Goal: Transaction & Acquisition: Obtain resource

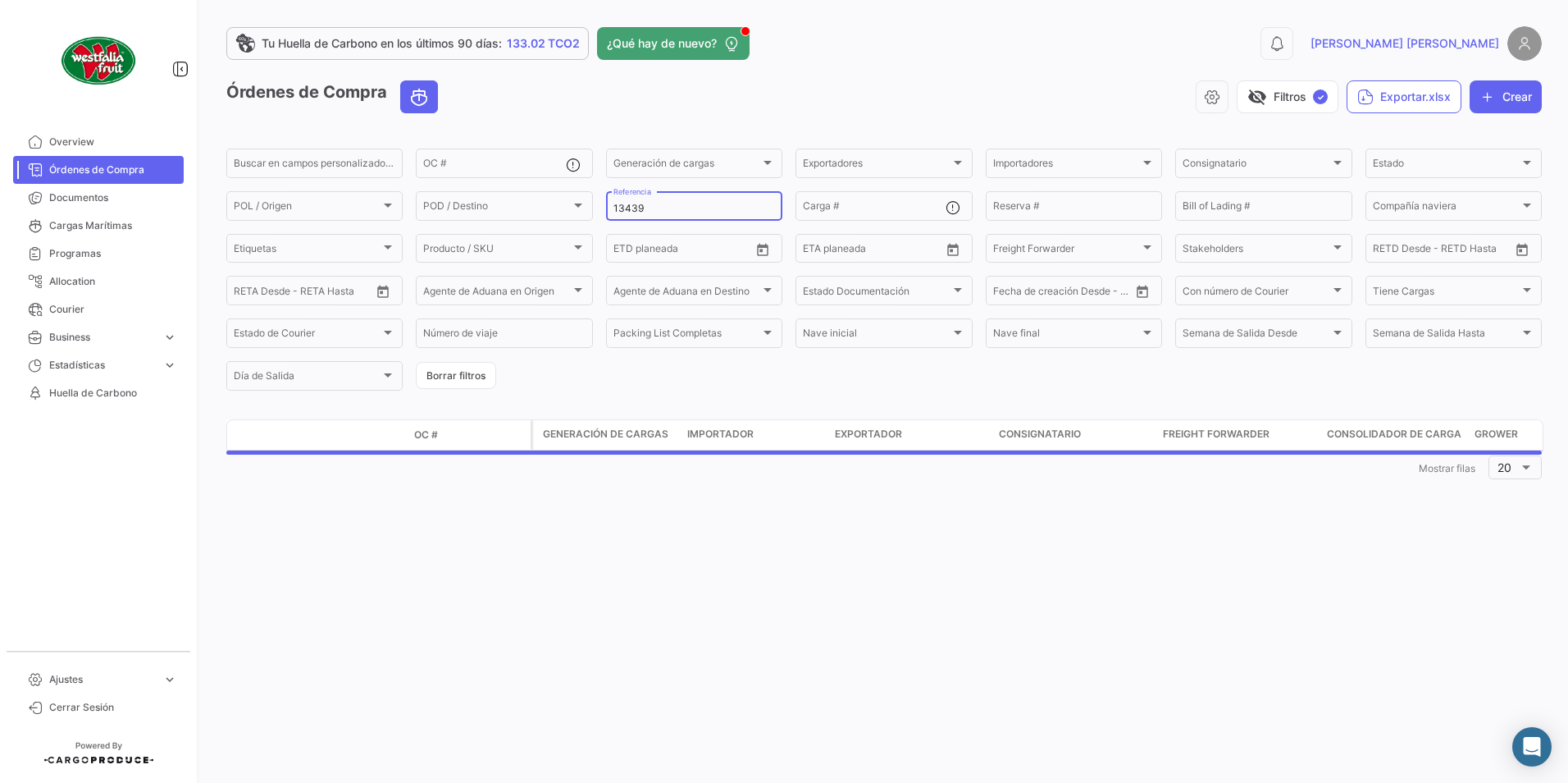
click at [650, 206] on input "13439" at bounding box center [694, 208] width 162 height 11
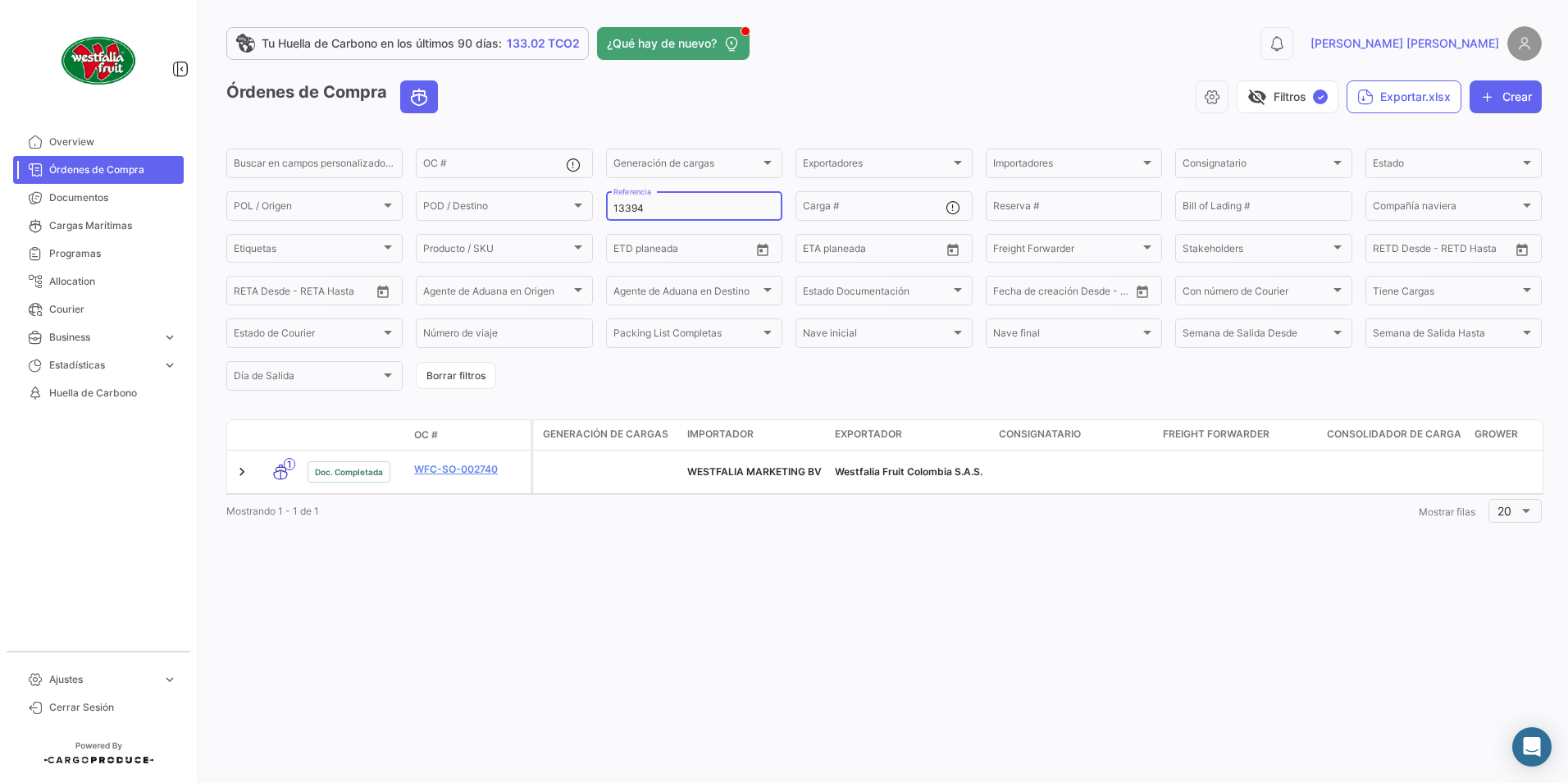
type input "13394"
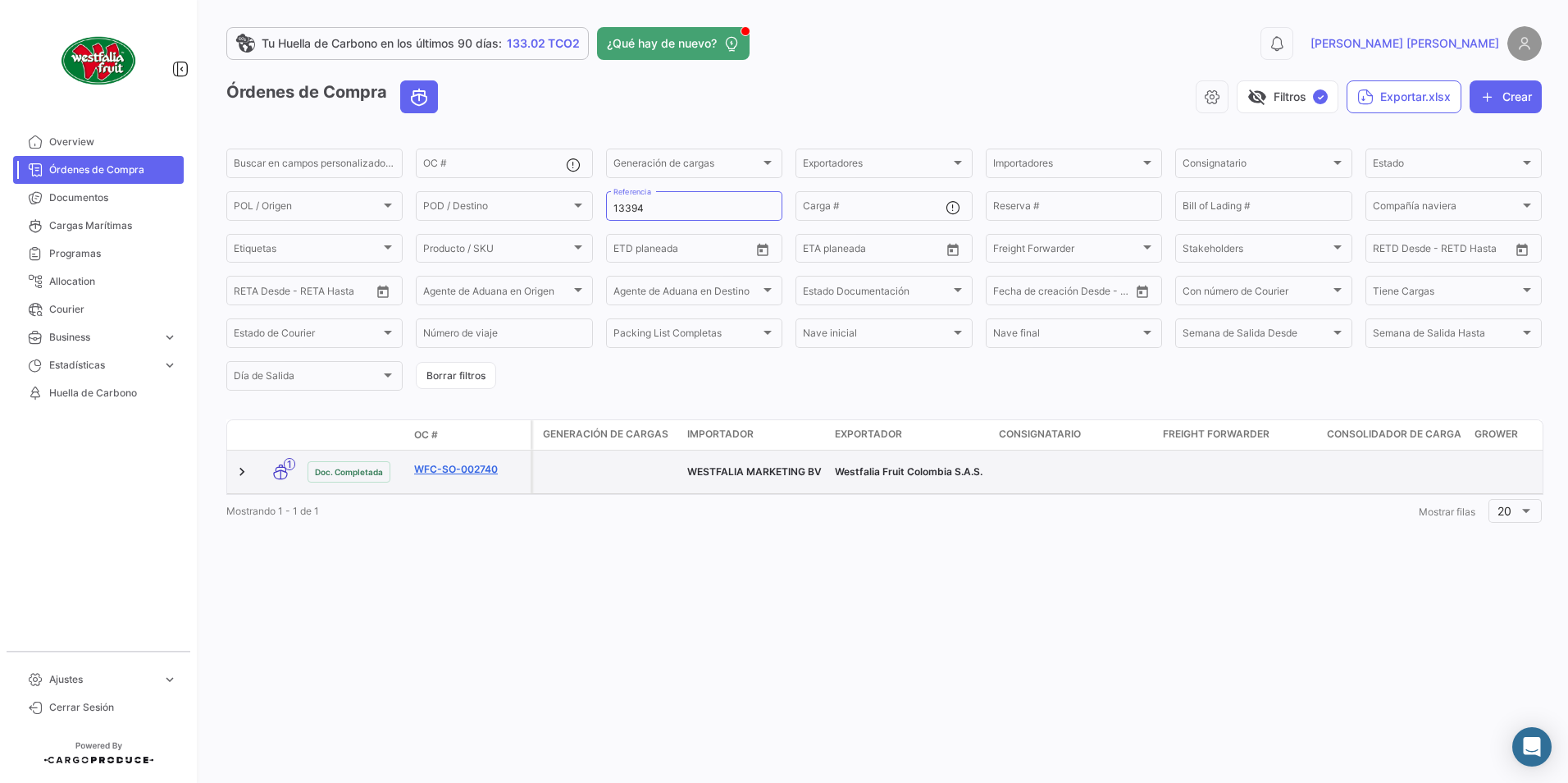
click at [454, 472] on link "WFC-SO-002740" at bounding box center [469, 469] width 110 height 15
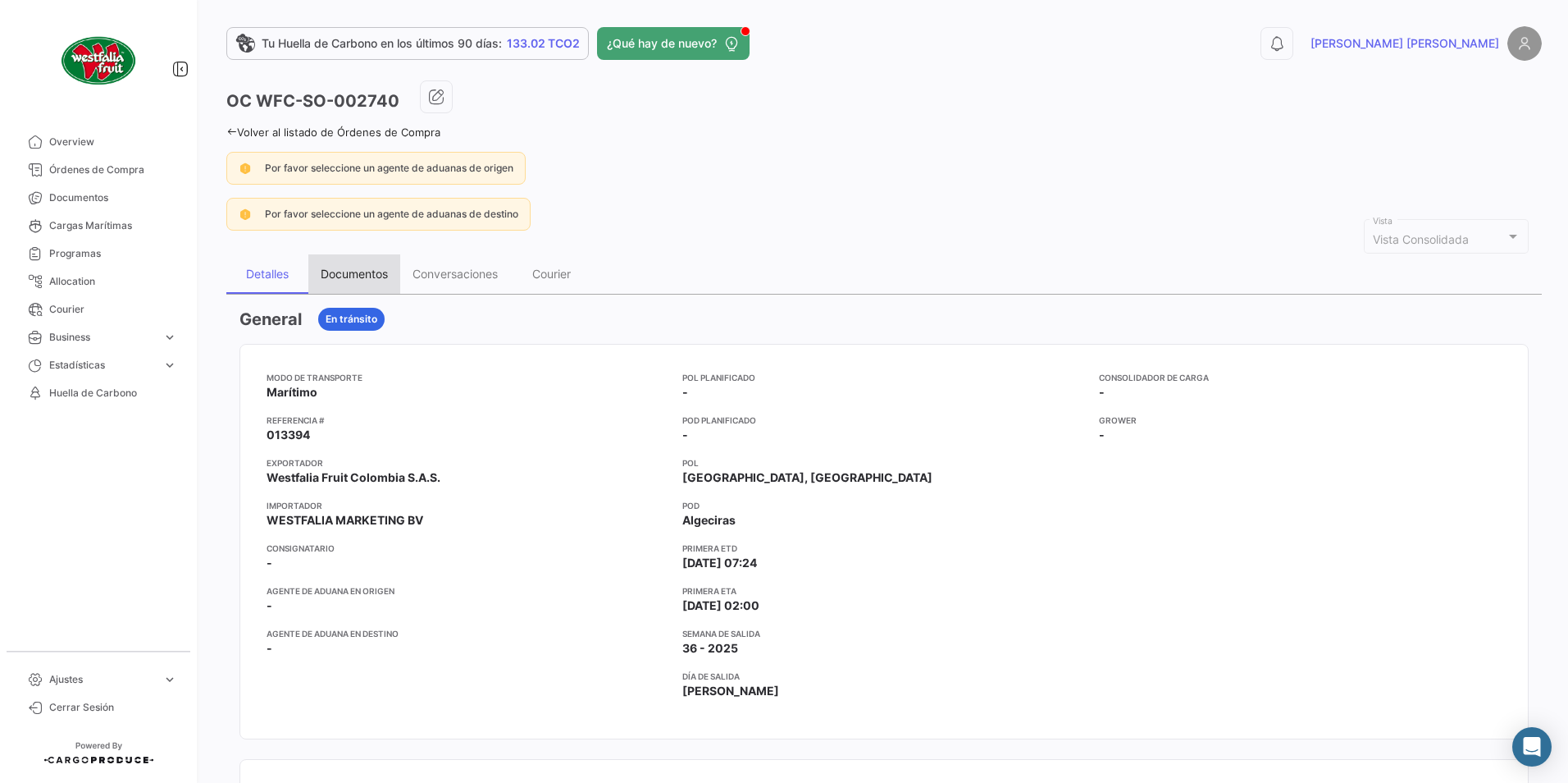
click at [344, 271] on div "Documentos" at bounding box center [353, 273] width 67 height 14
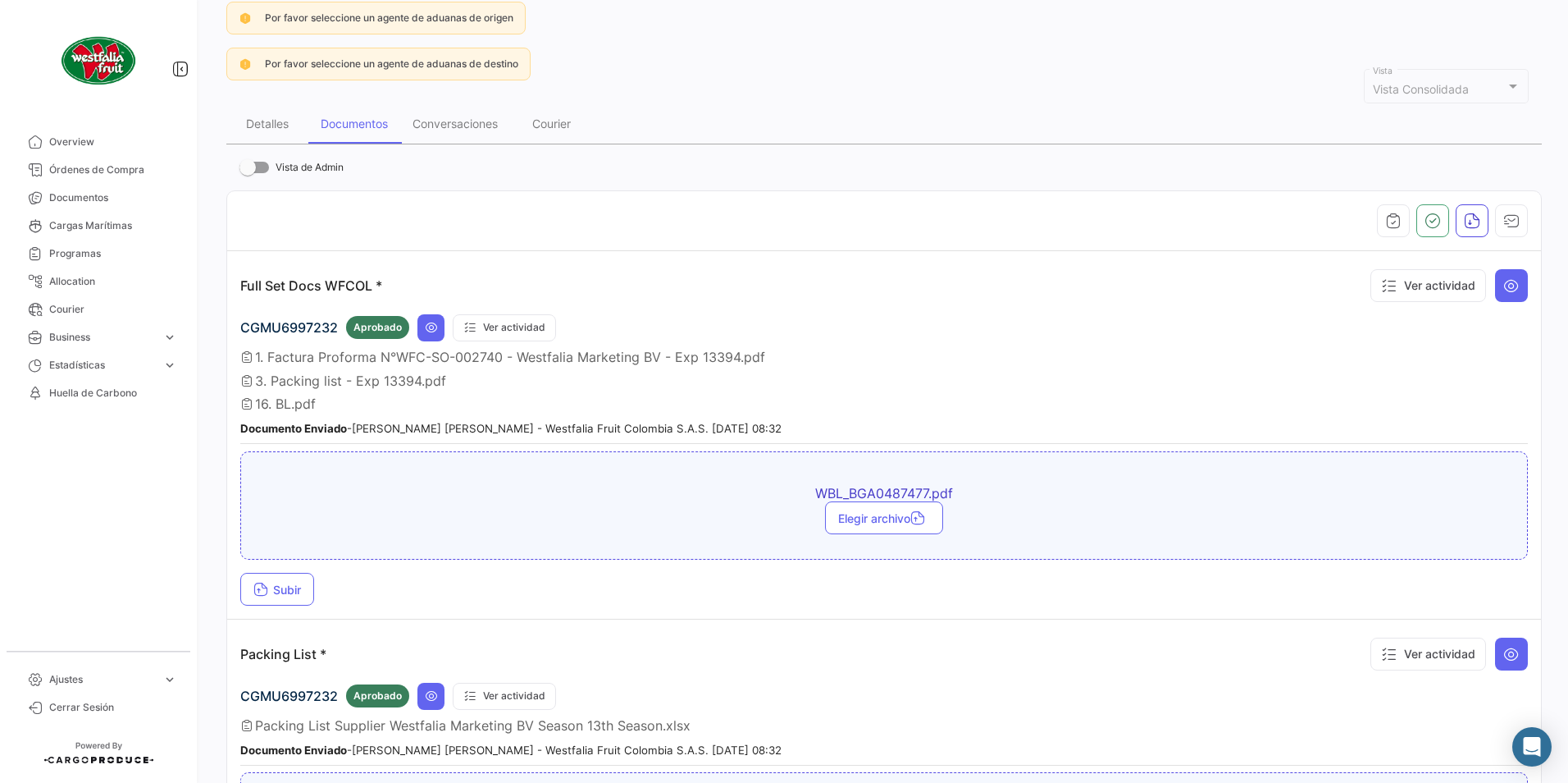
scroll to position [164, 0]
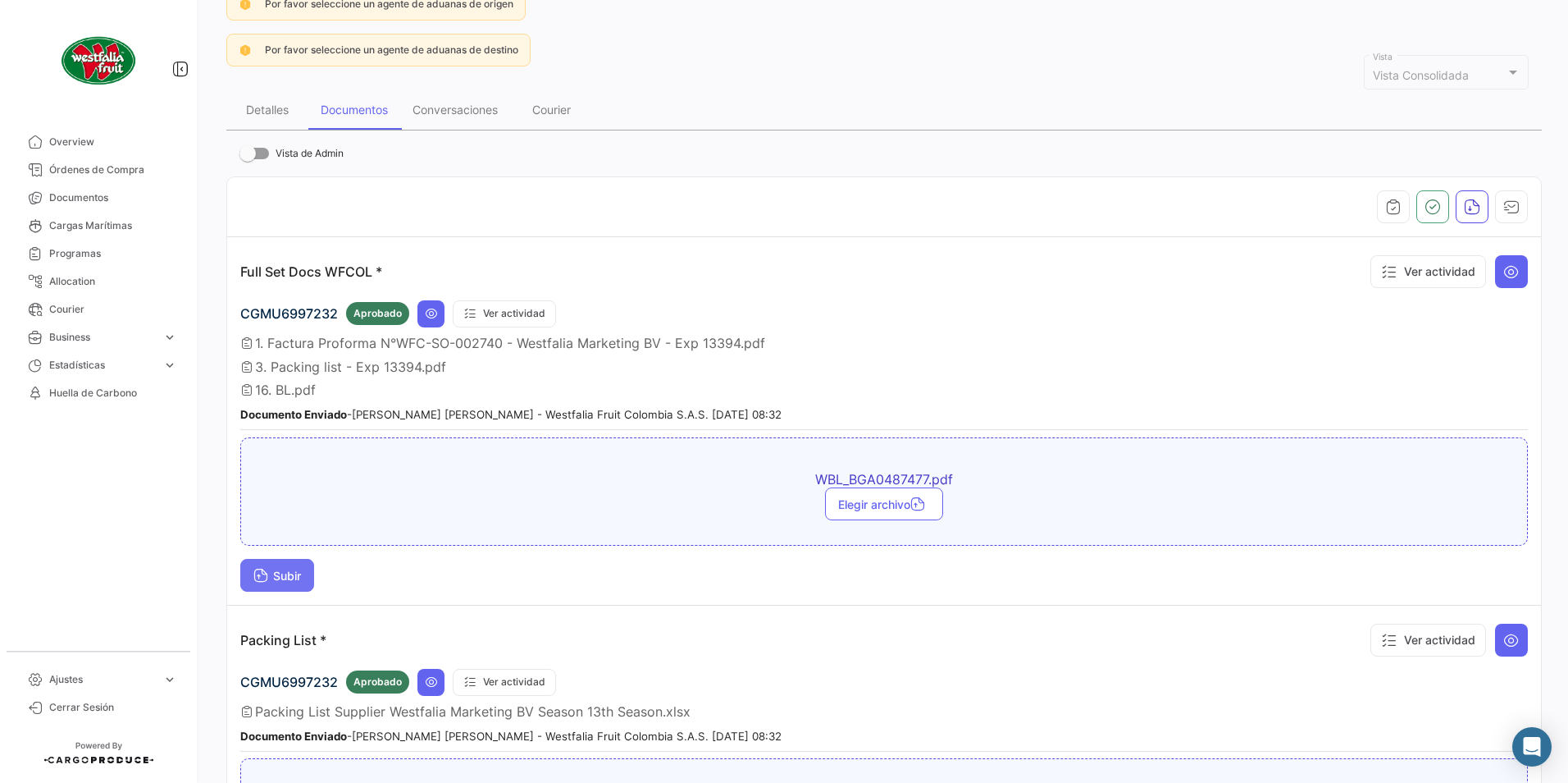
click at [286, 583] on button "Subir" at bounding box center [277, 575] width 73 height 33
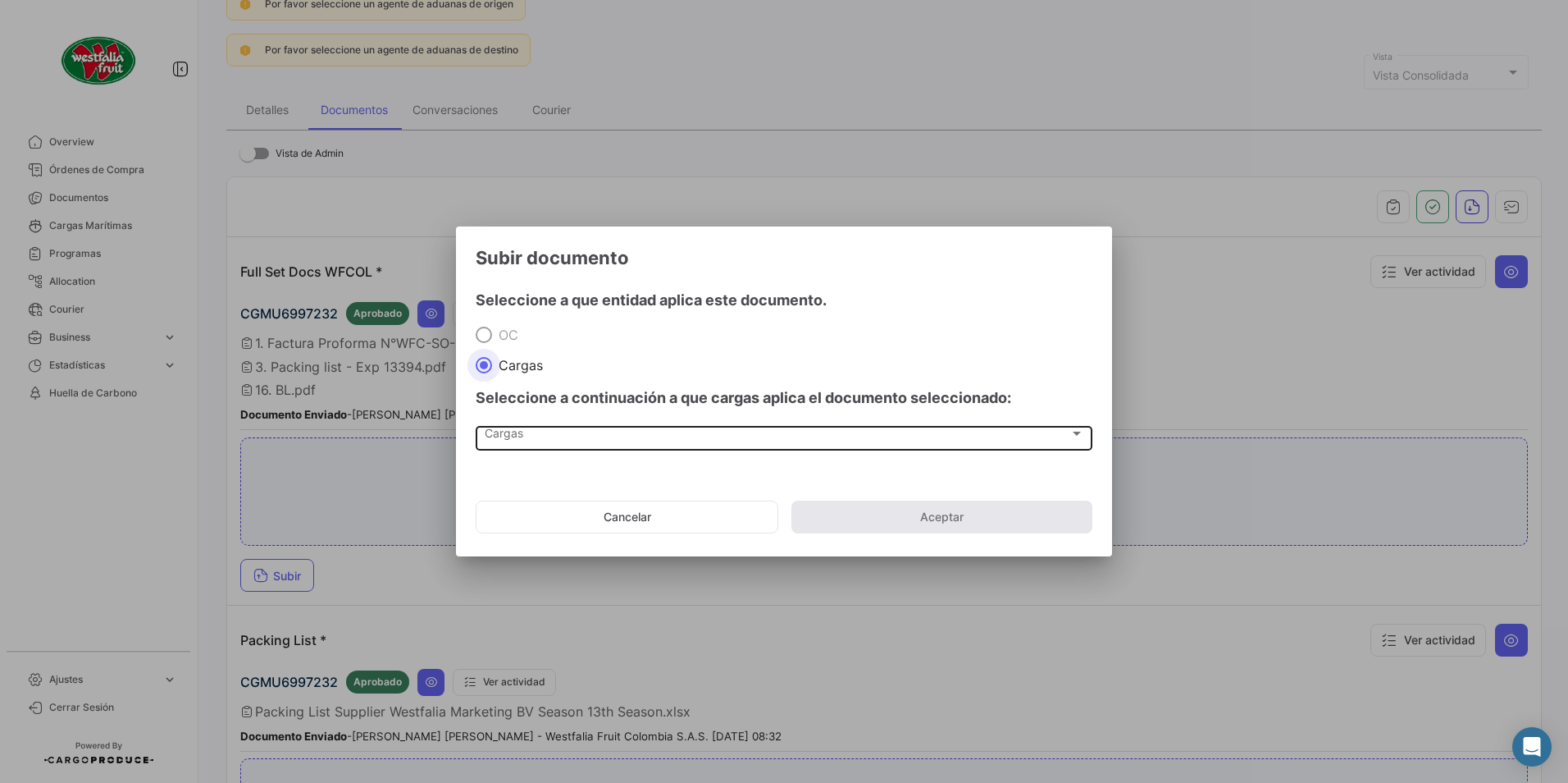
click at [567, 427] on div "Cargas Cargas" at bounding box center [784, 436] width 600 height 28
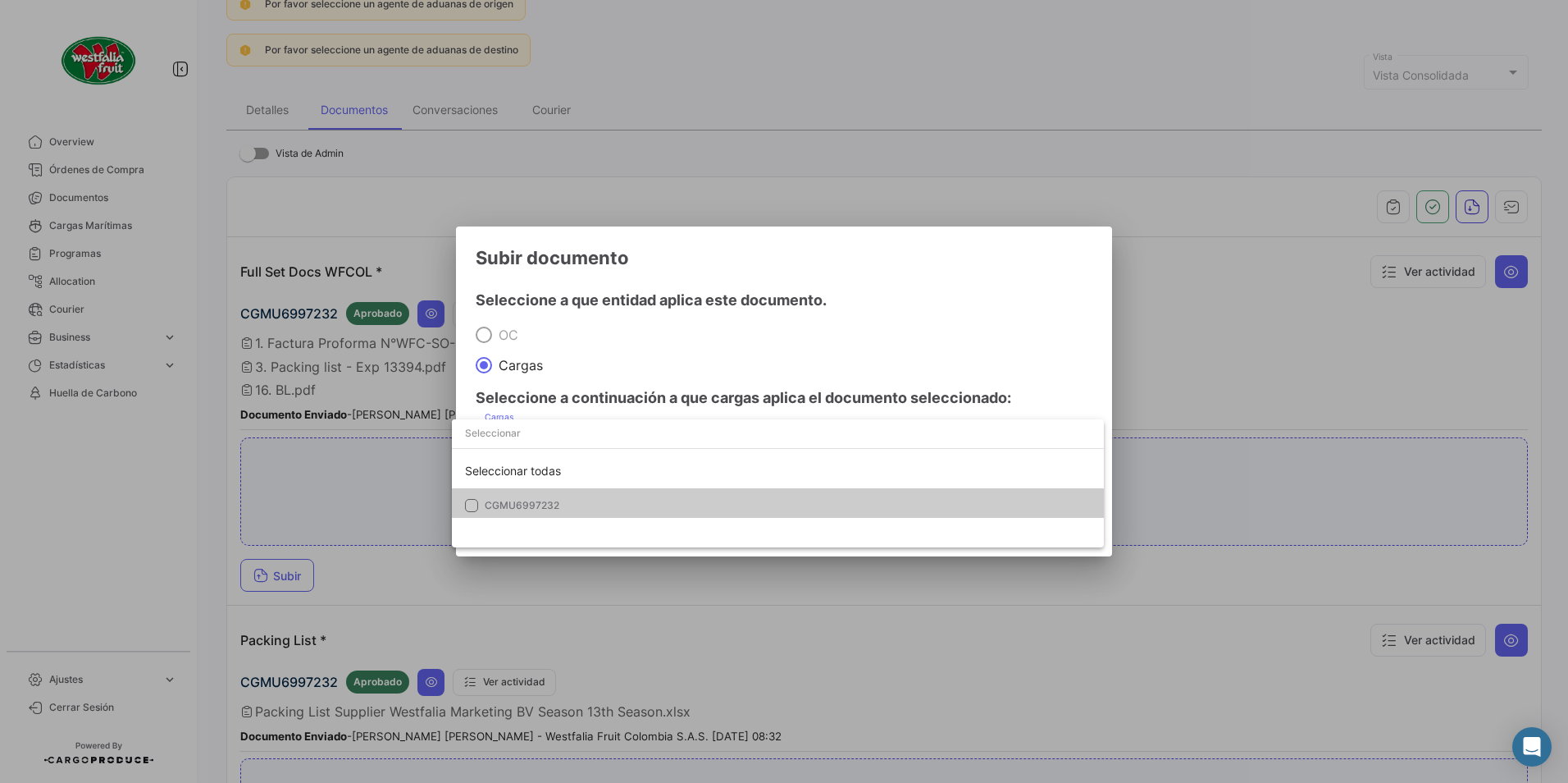
click at [477, 501] on mat-pseudo-checkbox at bounding box center [472, 505] width 13 height 13
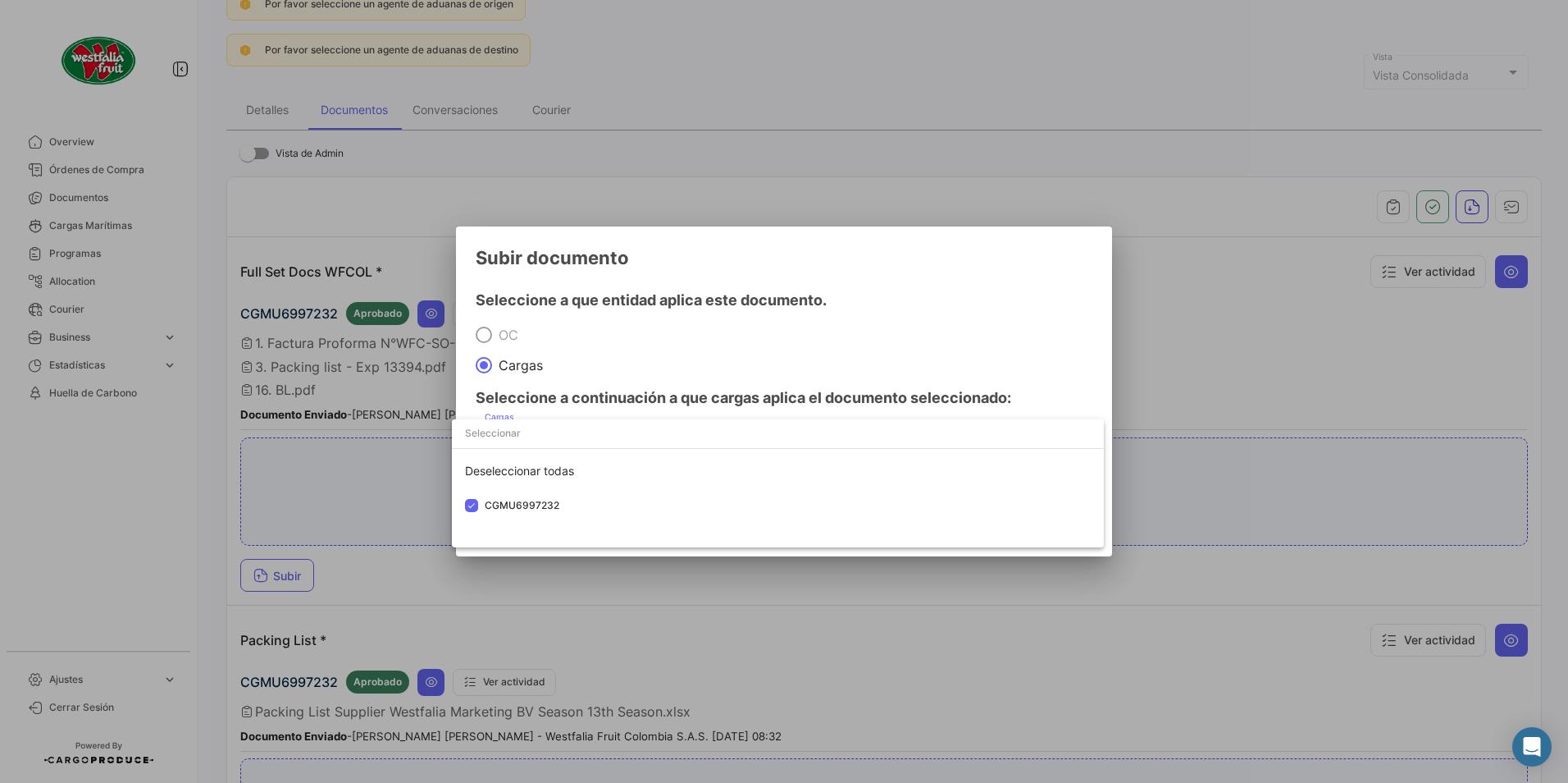
click at [739, 341] on div at bounding box center [784, 391] width 1568 height 783
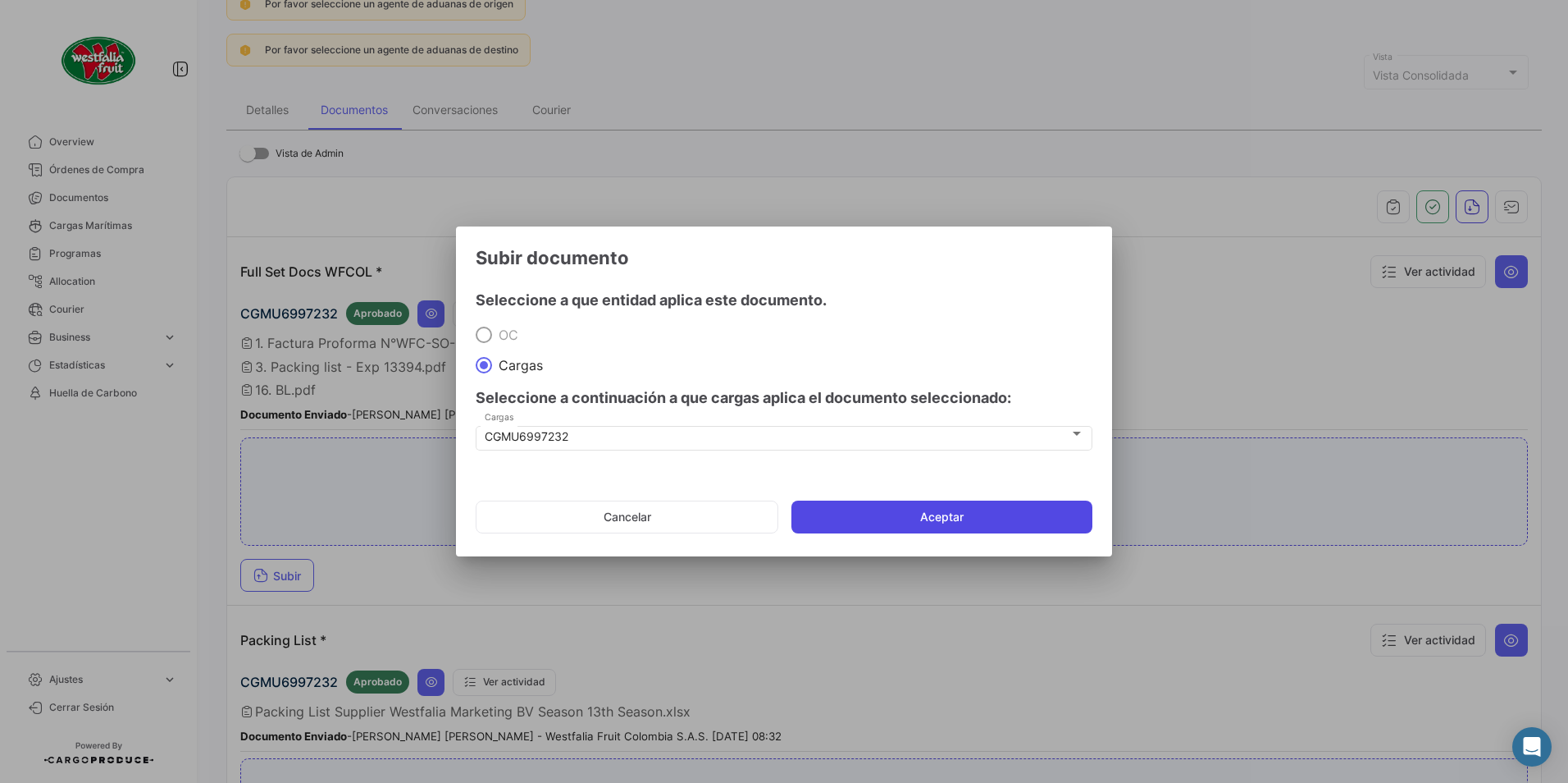
click at [823, 513] on button "Aceptar" at bounding box center [942, 516] width 301 height 33
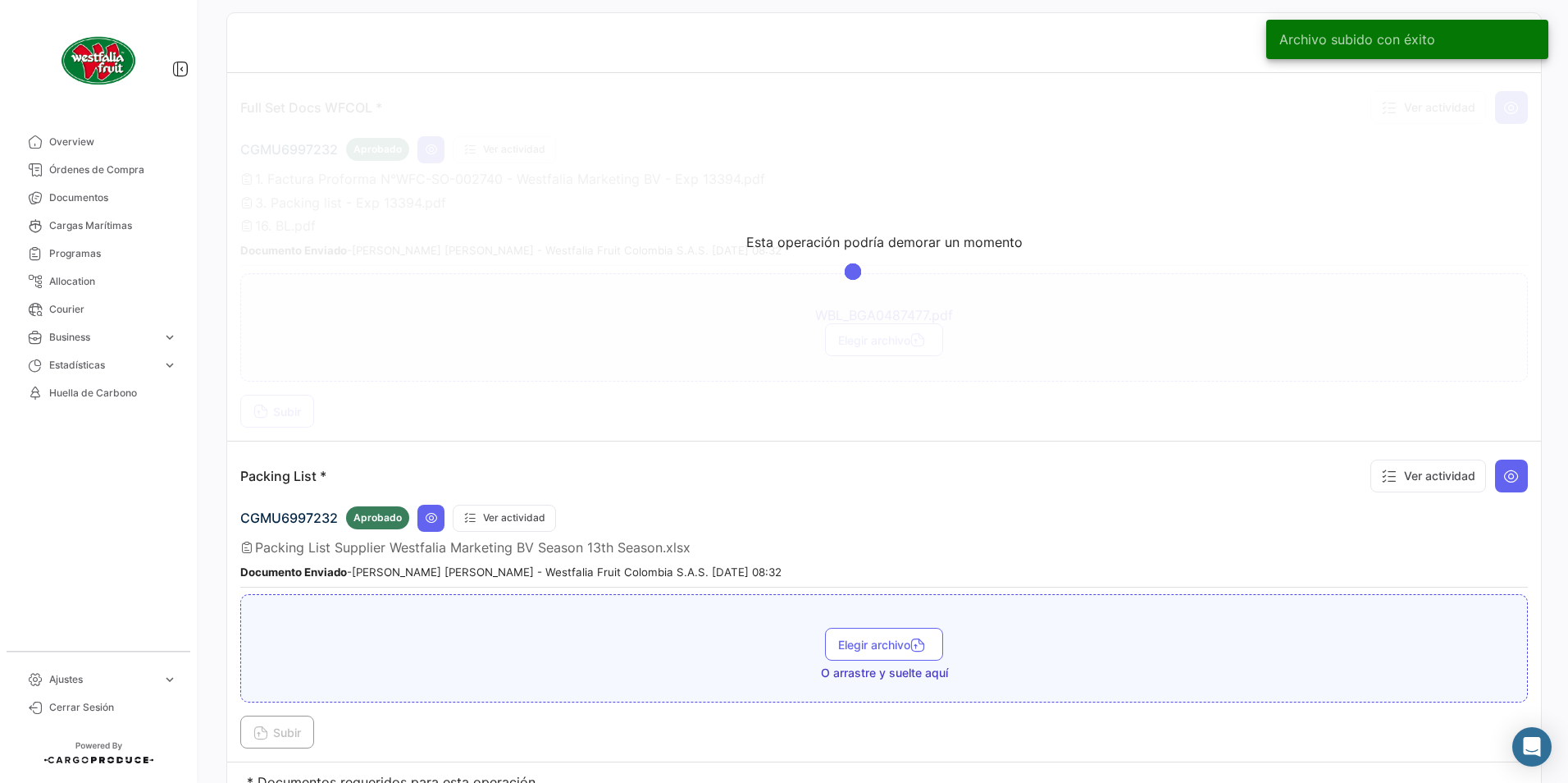
scroll to position [0, 0]
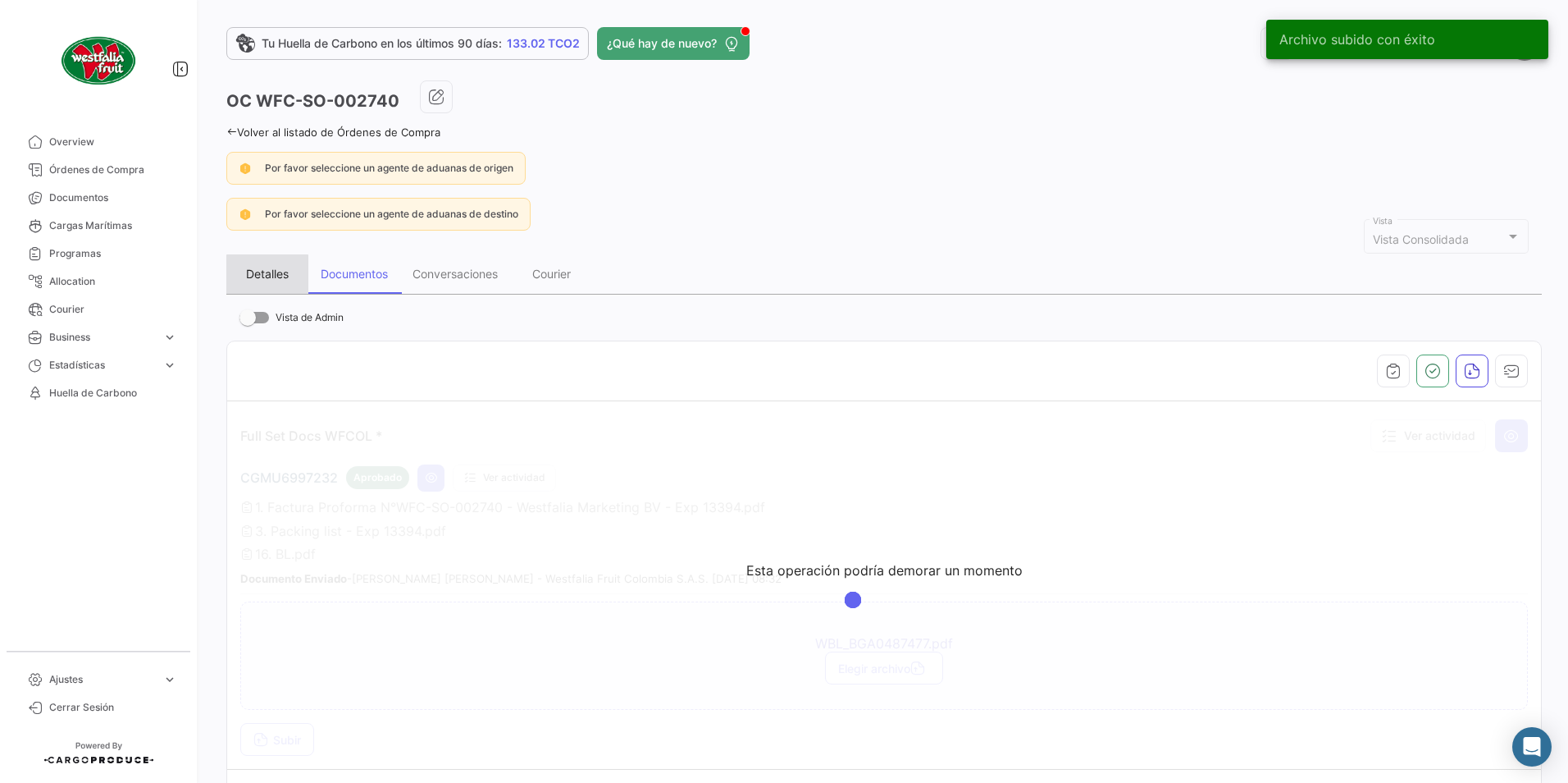
click at [267, 279] on div "Detalles" at bounding box center [267, 273] width 42 height 14
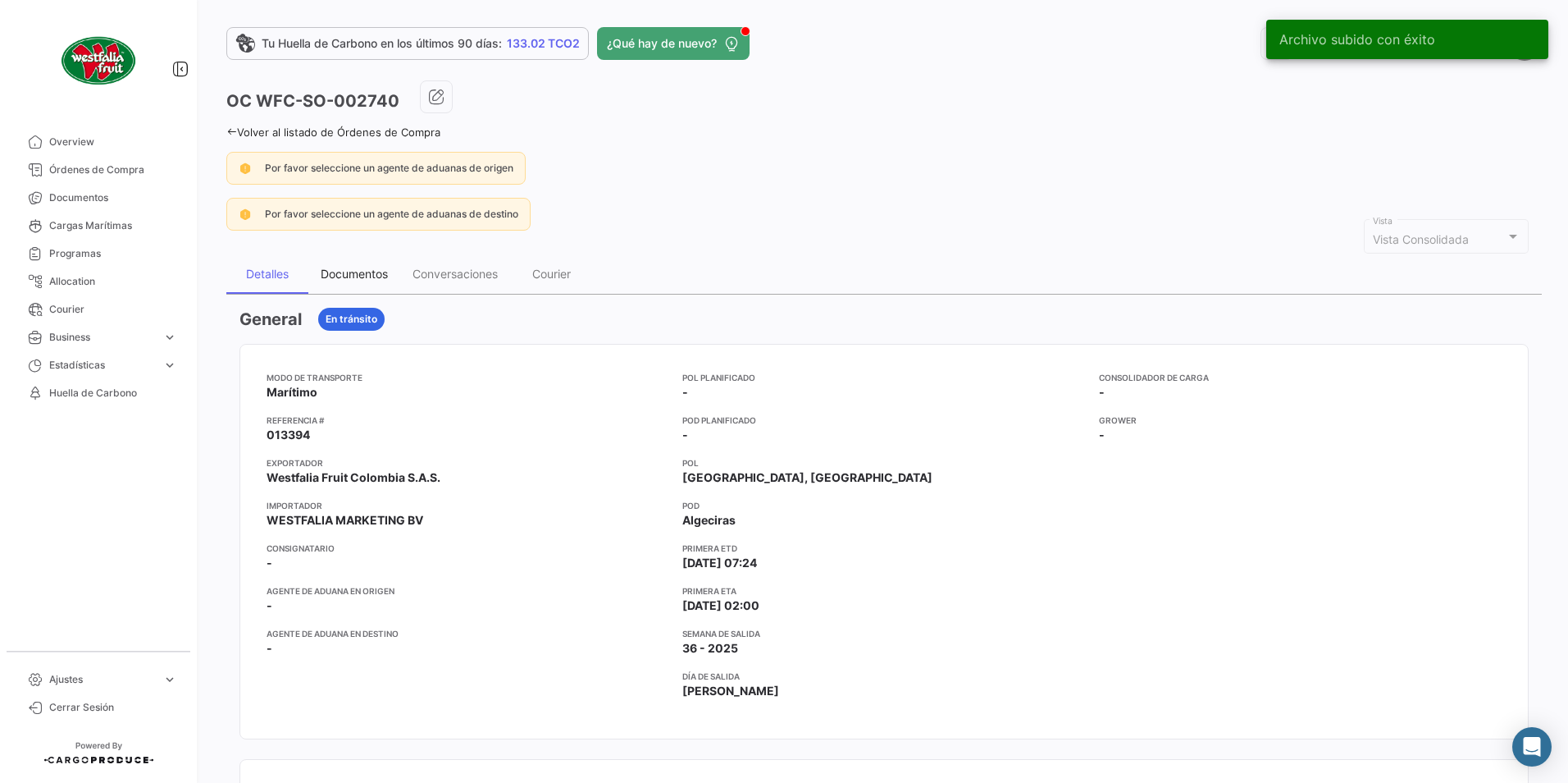
click at [336, 267] on div "Documentos" at bounding box center [353, 273] width 67 height 14
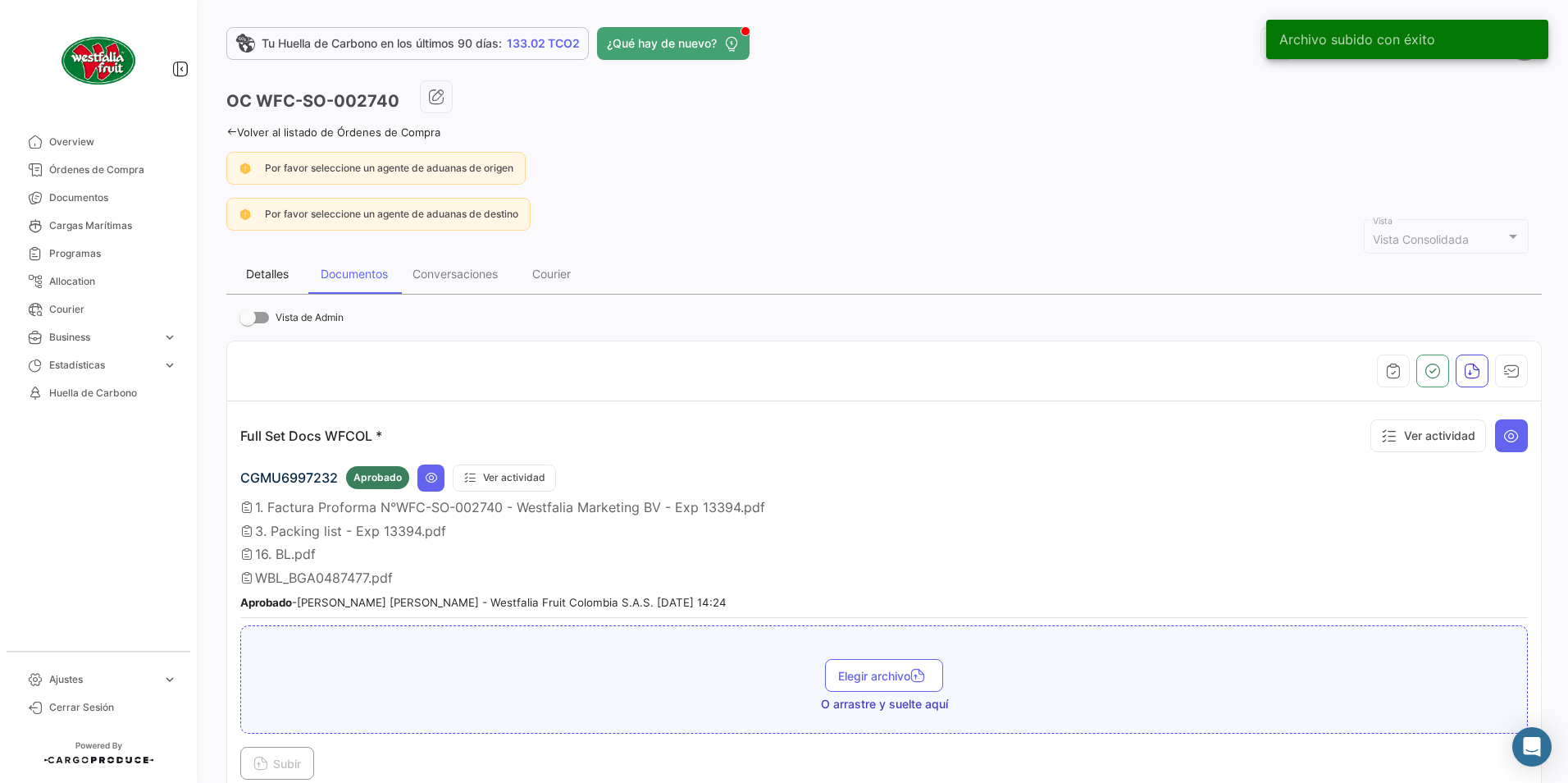
click at [274, 285] on div "Detalles" at bounding box center [267, 274] width 82 height 40
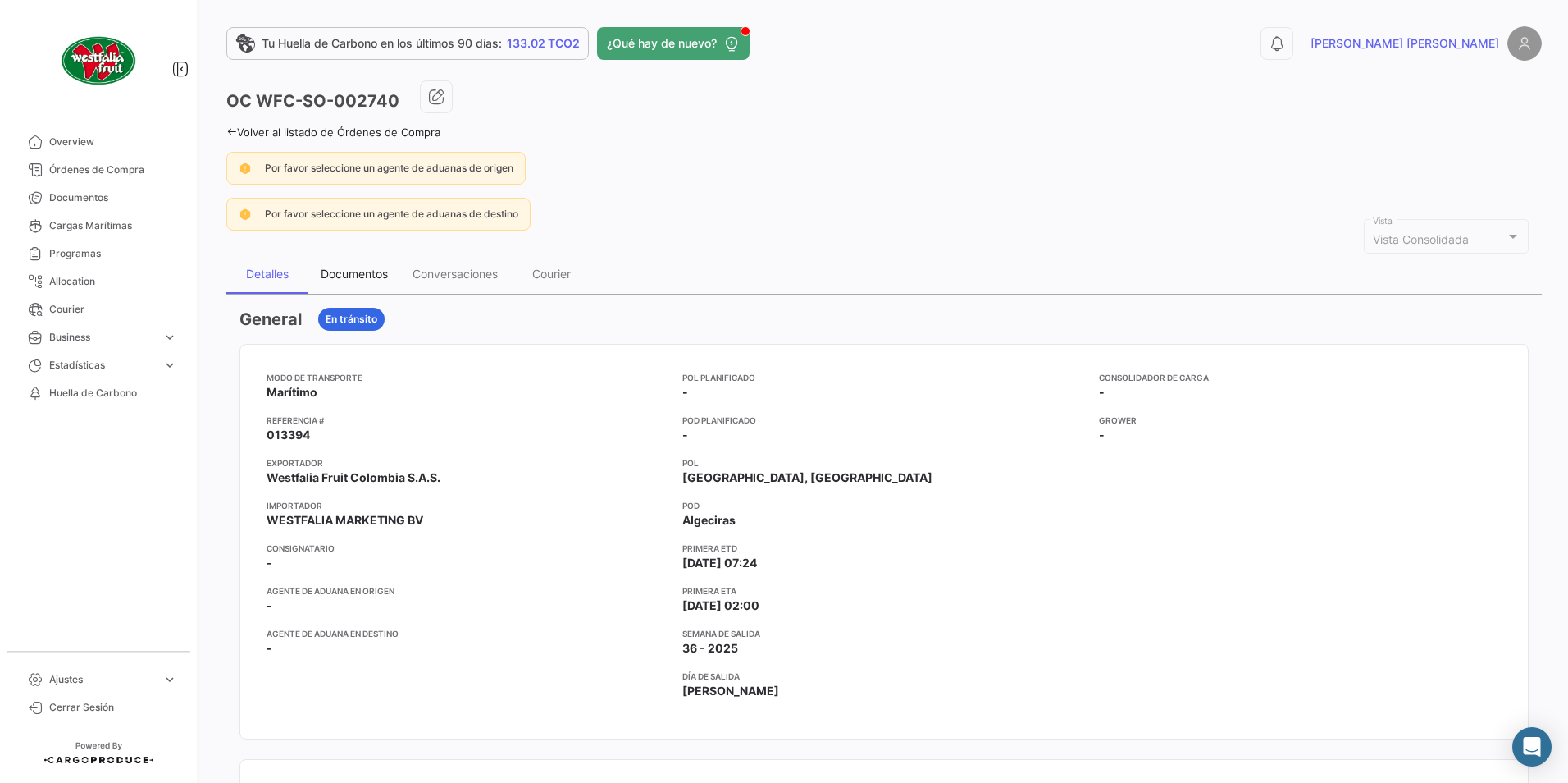
click at [370, 275] on div "Documentos" at bounding box center [353, 273] width 67 height 14
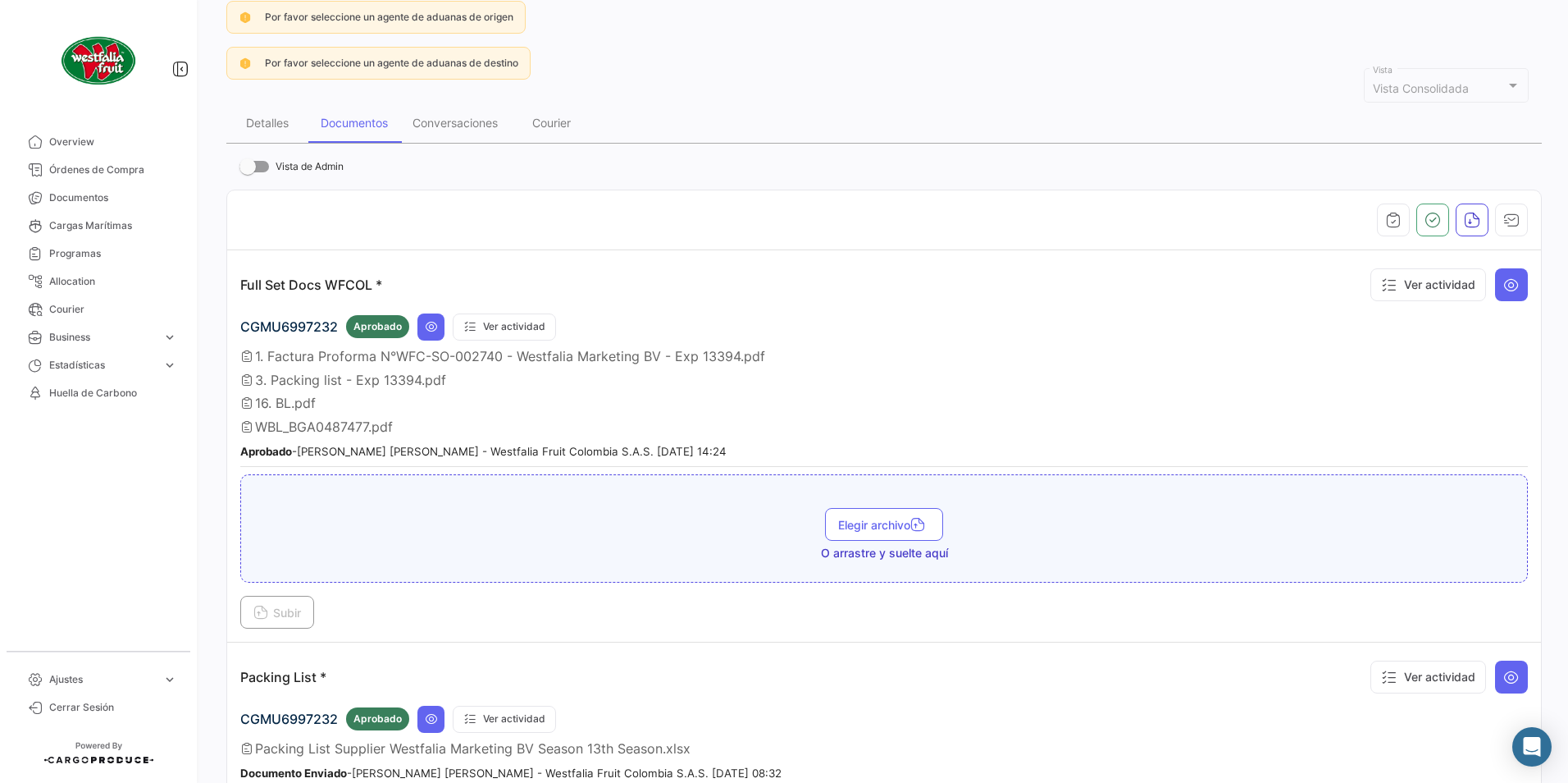
scroll to position [164, 0]
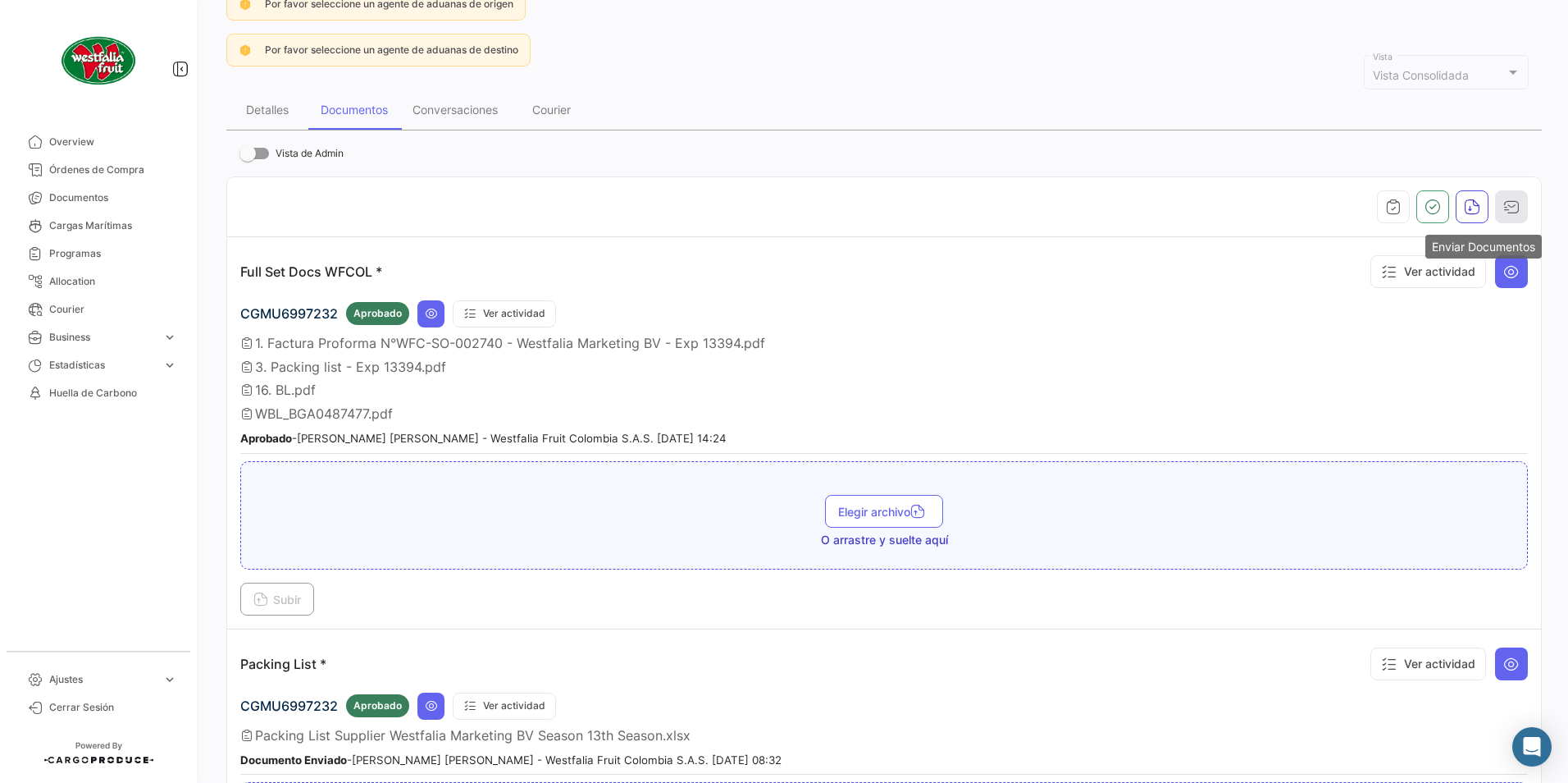
click at [1503, 203] on icon "button" at bounding box center [1511, 206] width 16 height 16
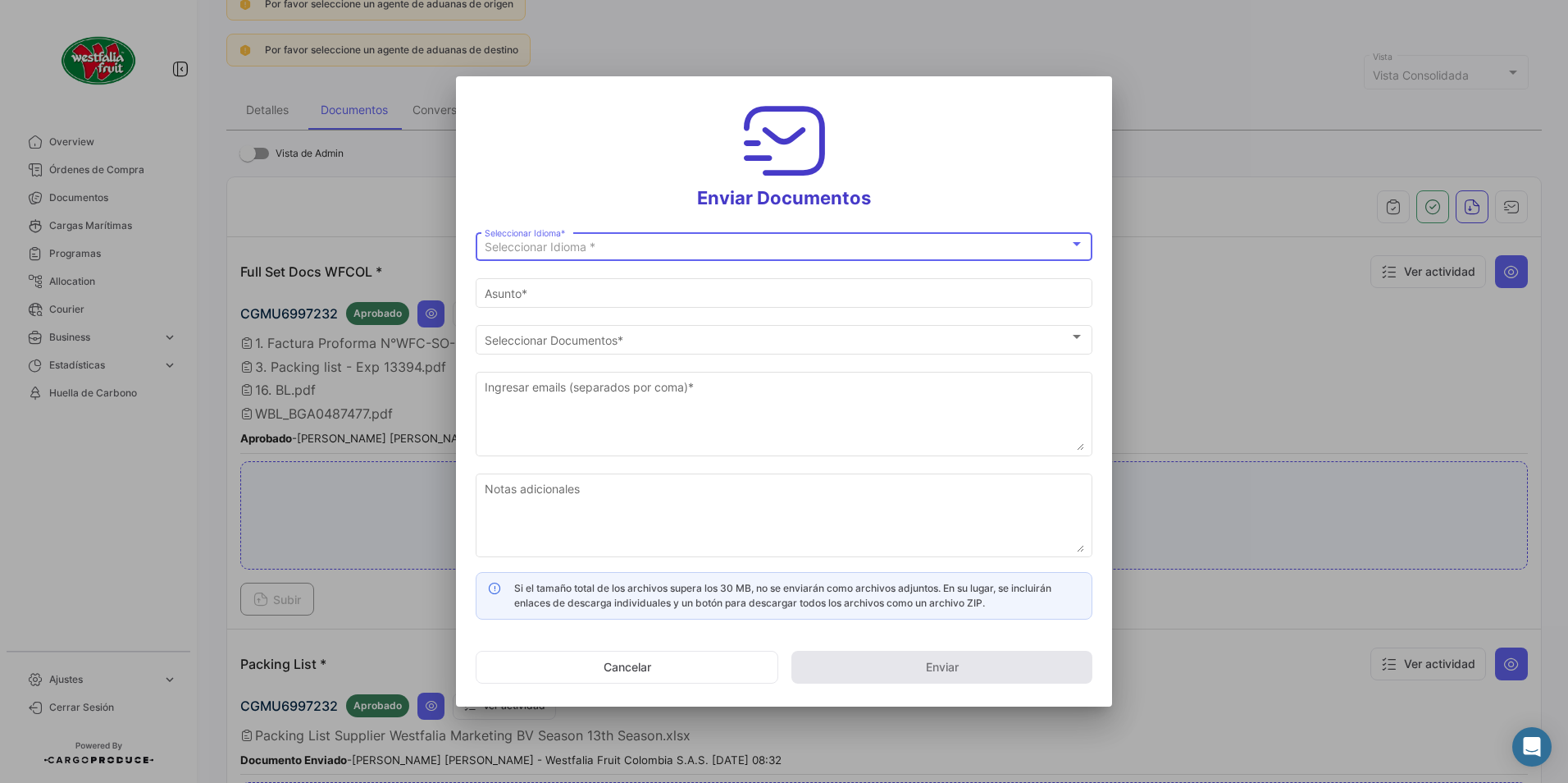
click at [530, 246] on span "Seleccionar Idioma *" at bounding box center [541, 246] width 111 height 14
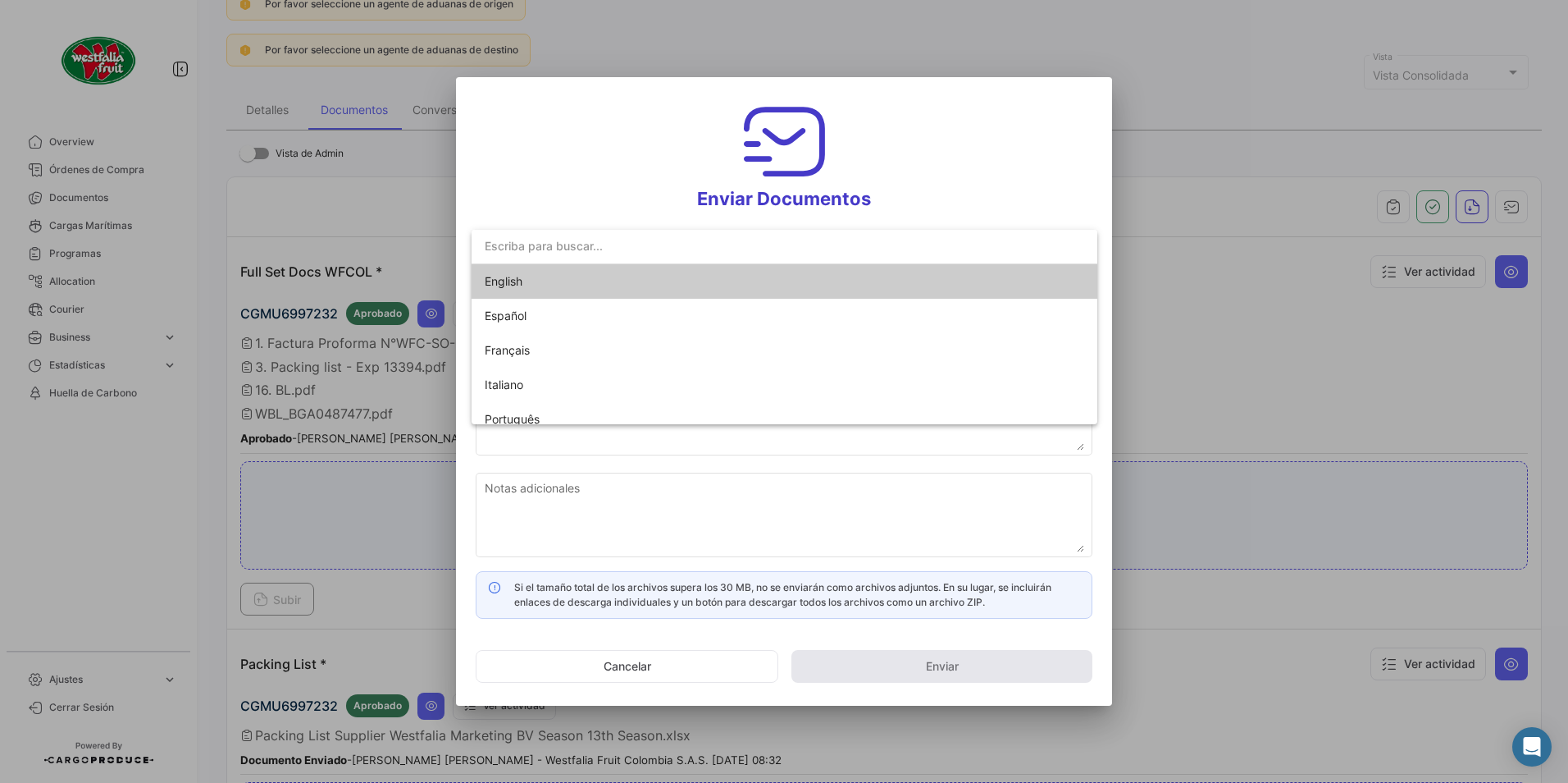
click at [506, 288] on span "English" at bounding box center [600, 281] width 230 height 35
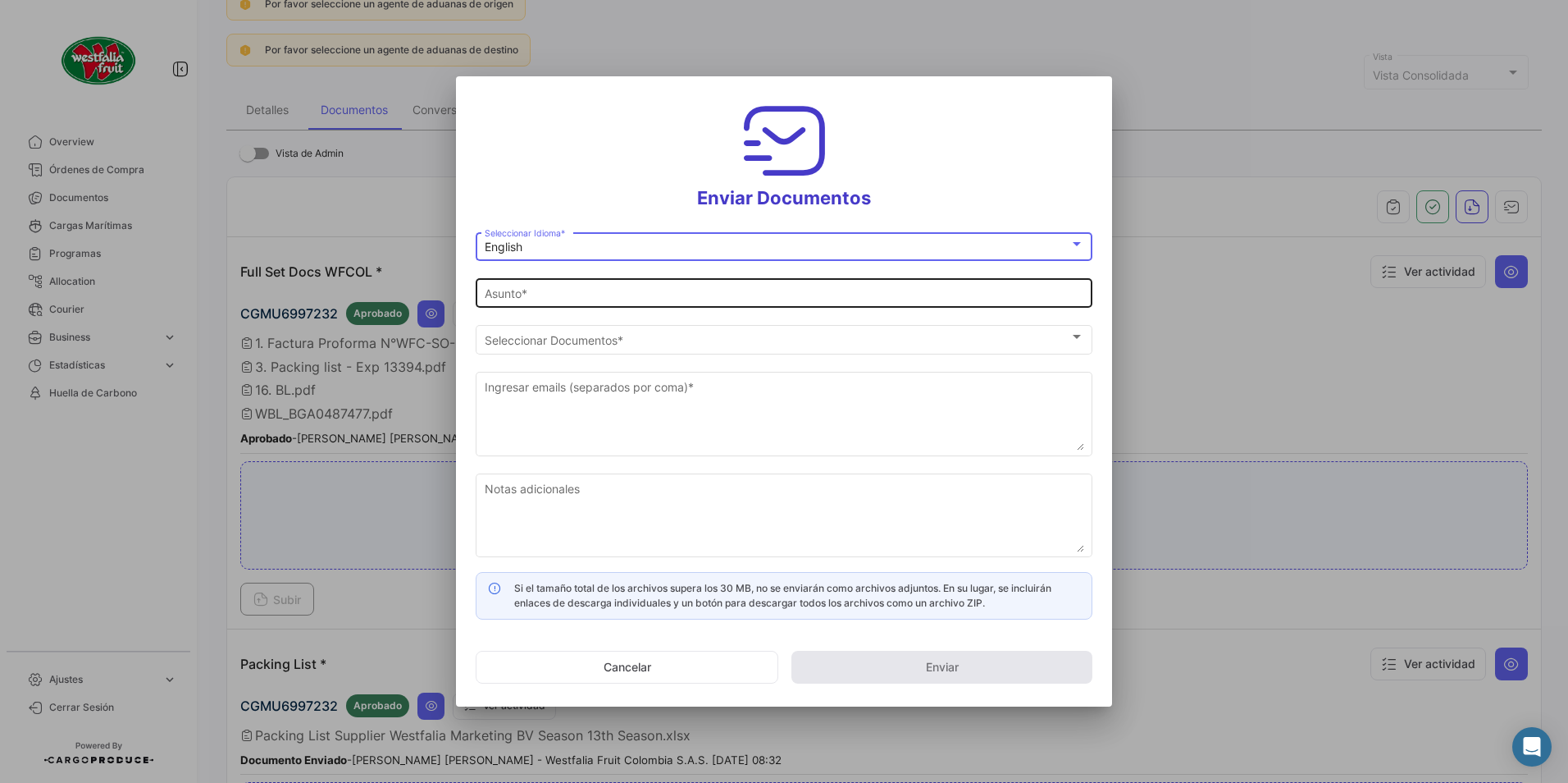
click at [507, 295] on input "Asunto *" at bounding box center [784, 294] width 600 height 14
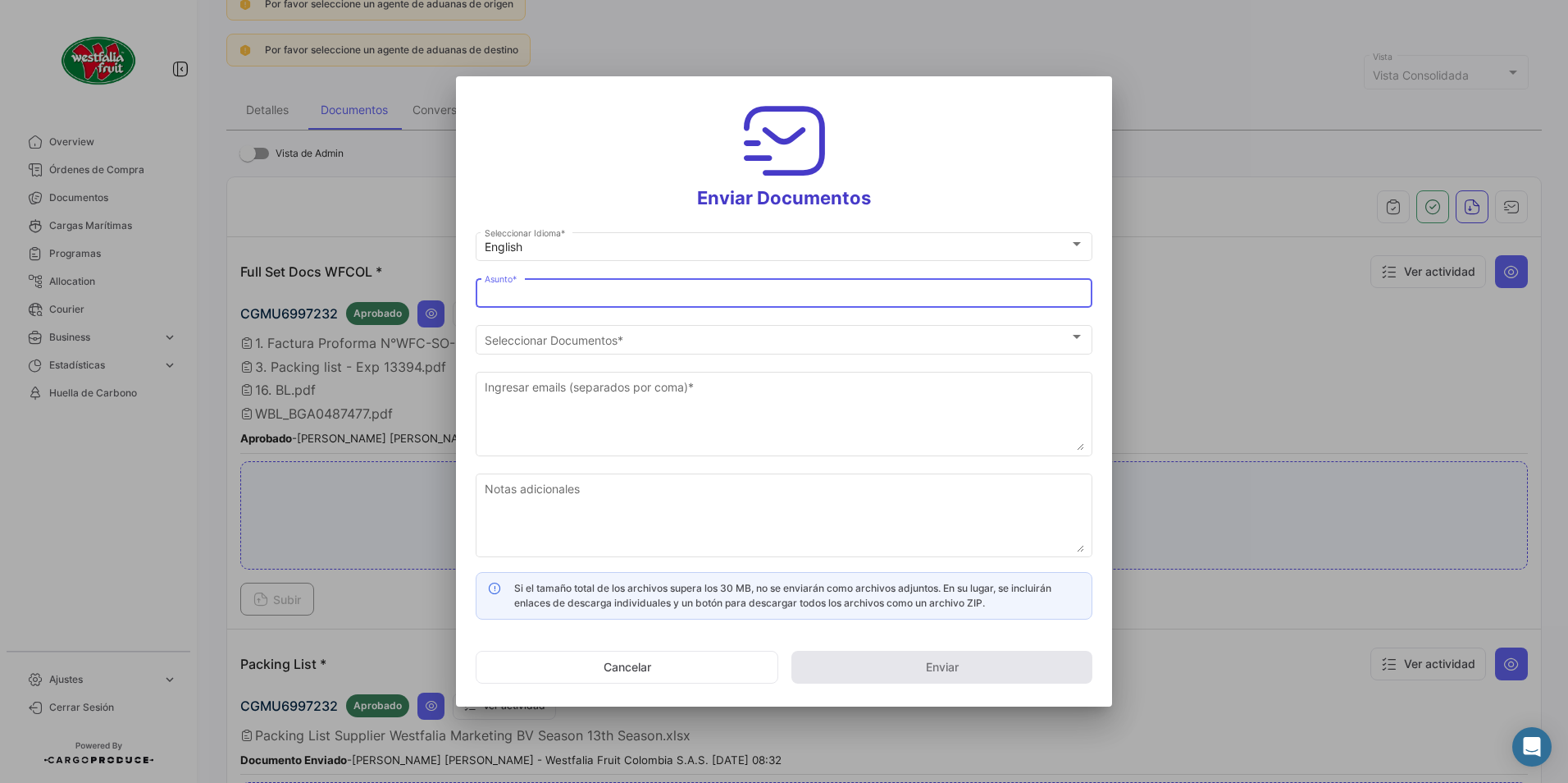
click at [511, 291] on input "Asunto *" at bounding box center [784, 294] width 600 height 14
click at [511, 291] on input "[PERSON_NAME] [PERSON_NAME] has shared the documents of PO # WFC-SO-002740 with…" at bounding box center [784, 294] width 600 height 14
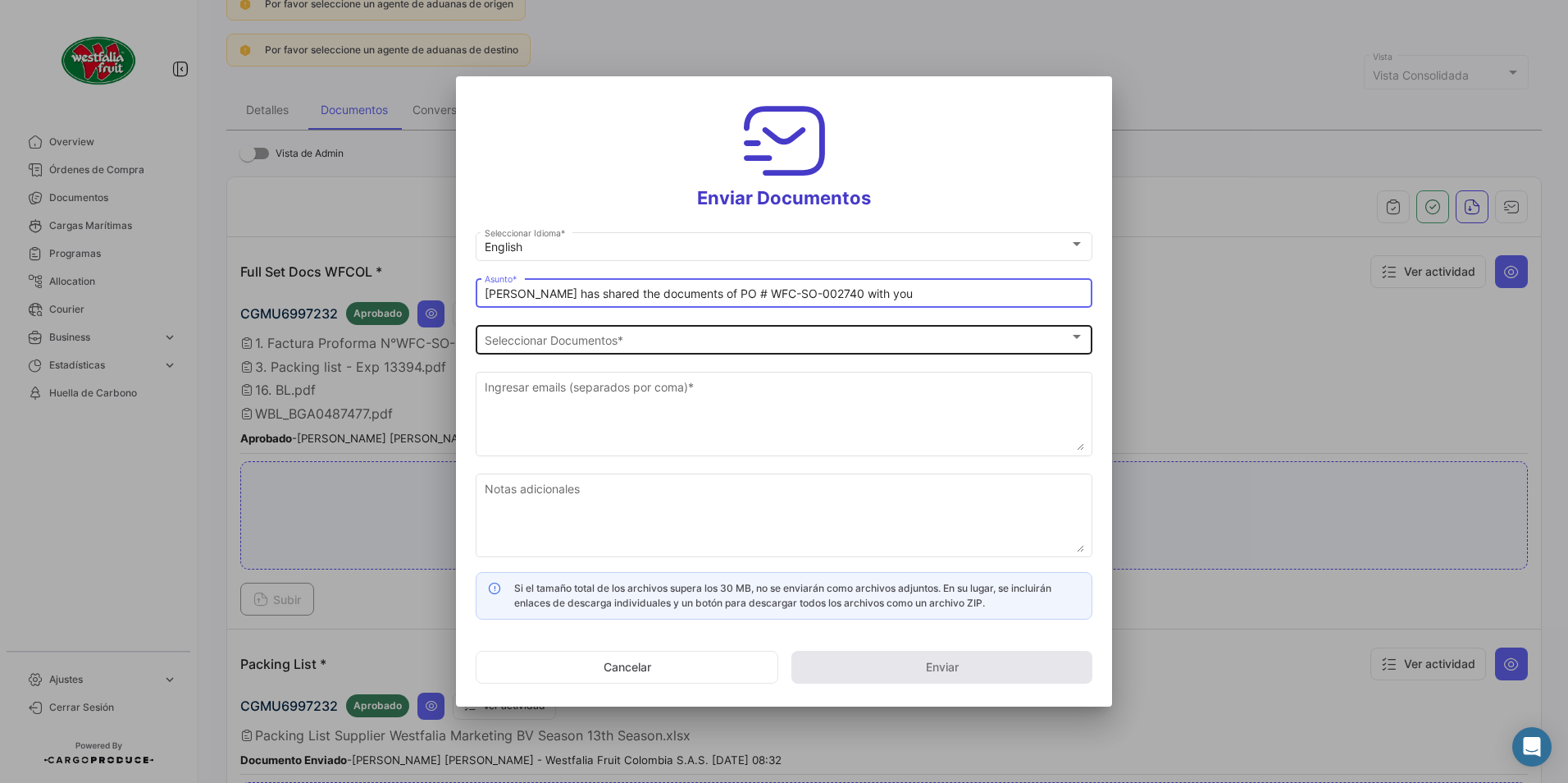
type input "[PERSON_NAME] has shared the documents of PO # WFC-SO-002740 with you"
click at [559, 337] on span "Seleccionar Documentos" at bounding box center [777, 340] width 585 height 14
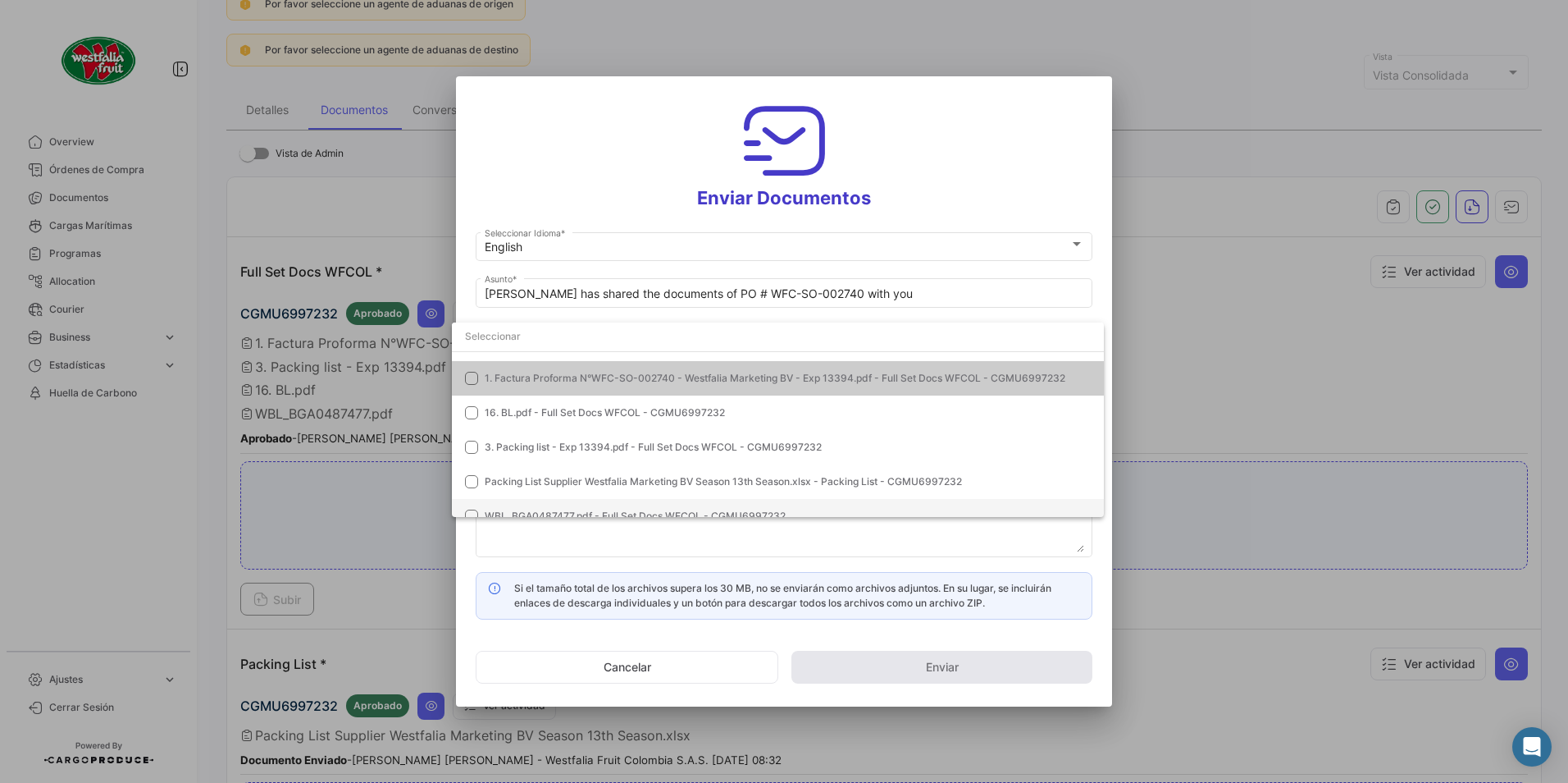
scroll to position [47, 0]
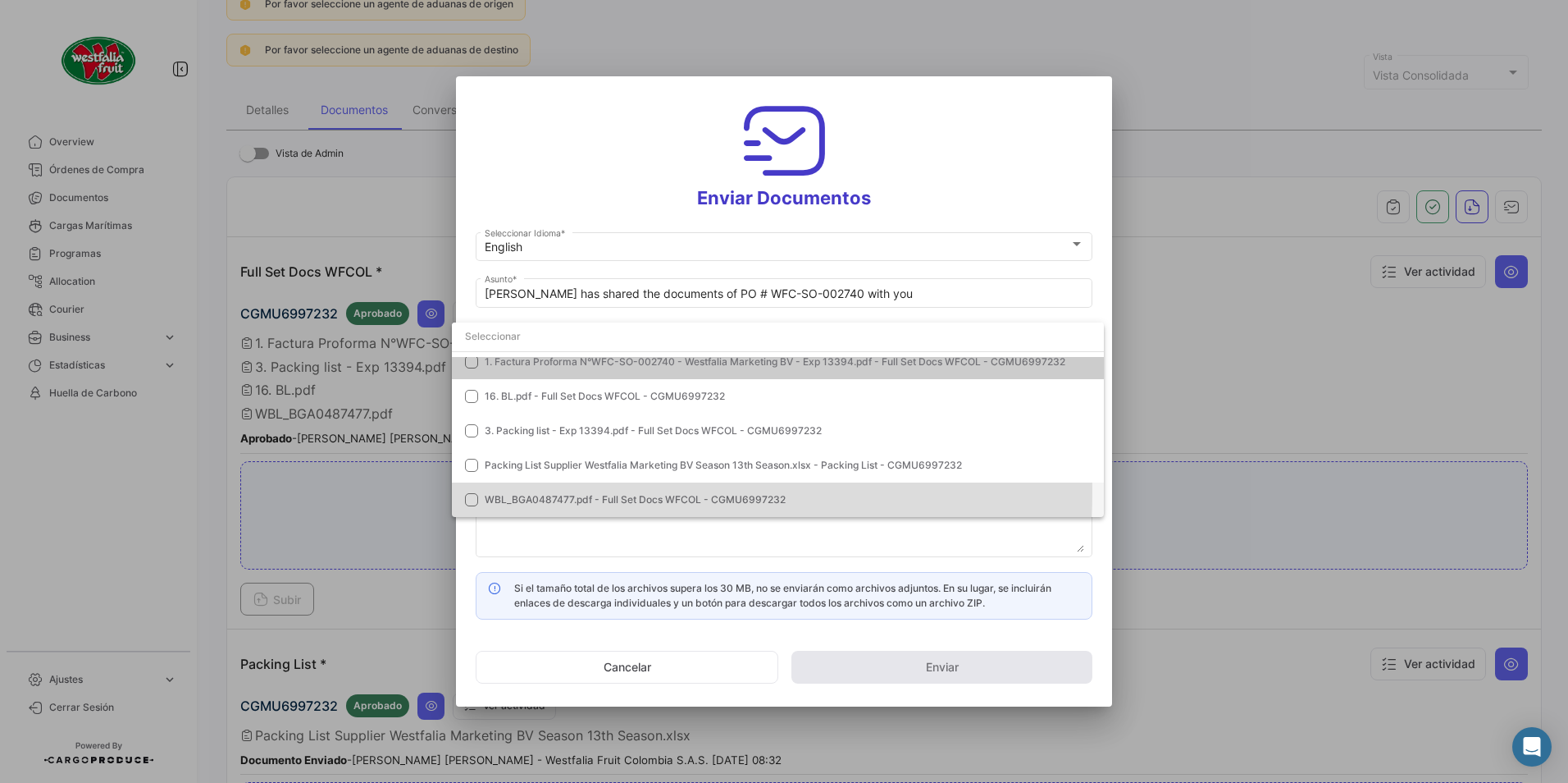
click at [518, 491] on mat-option "WBL_BGA0487477.pdf - Full Set Docs WFCOL - CGMU6997232" at bounding box center [778, 499] width 652 height 35
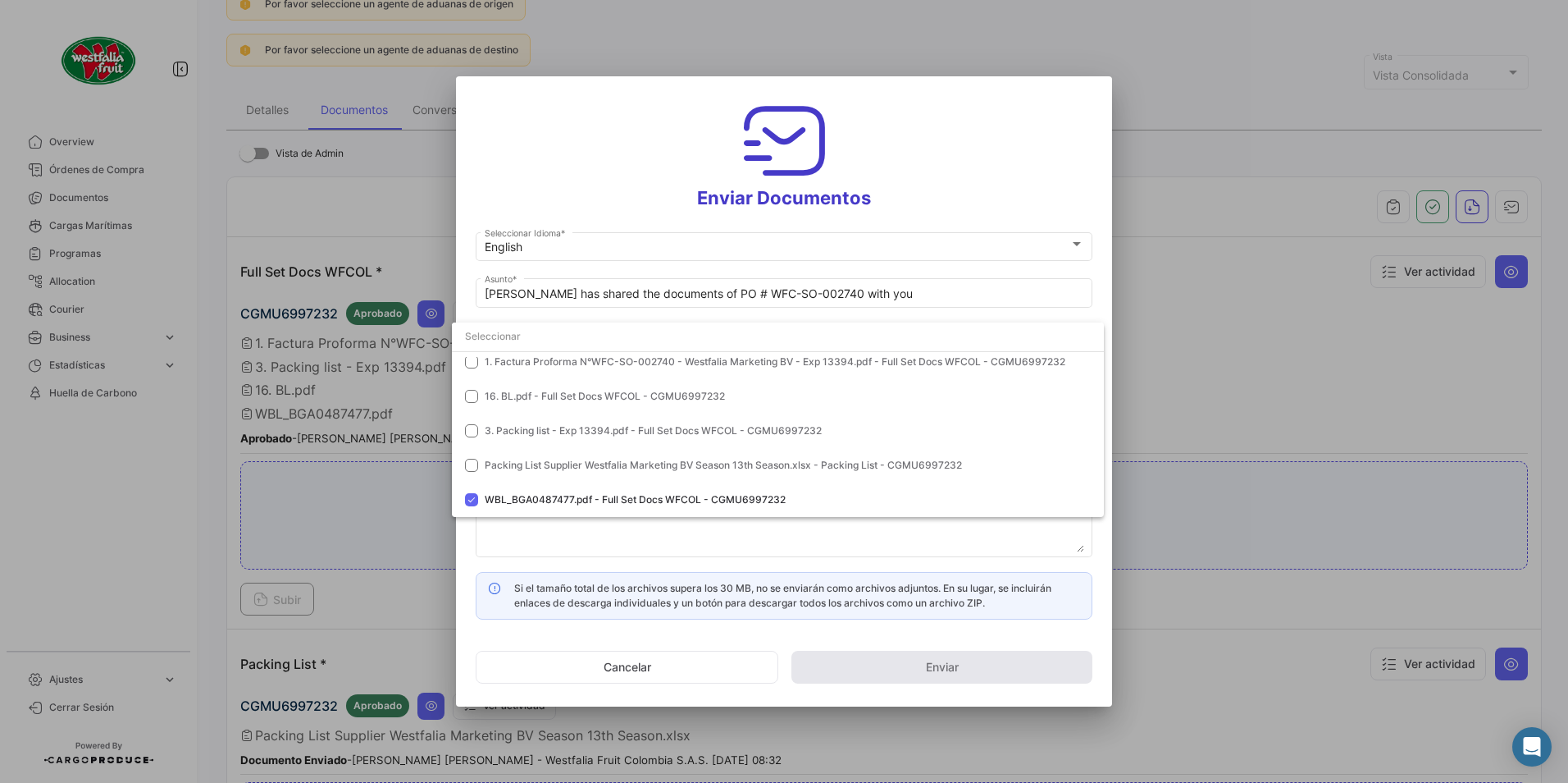
click at [937, 206] on div at bounding box center [784, 391] width 1568 height 783
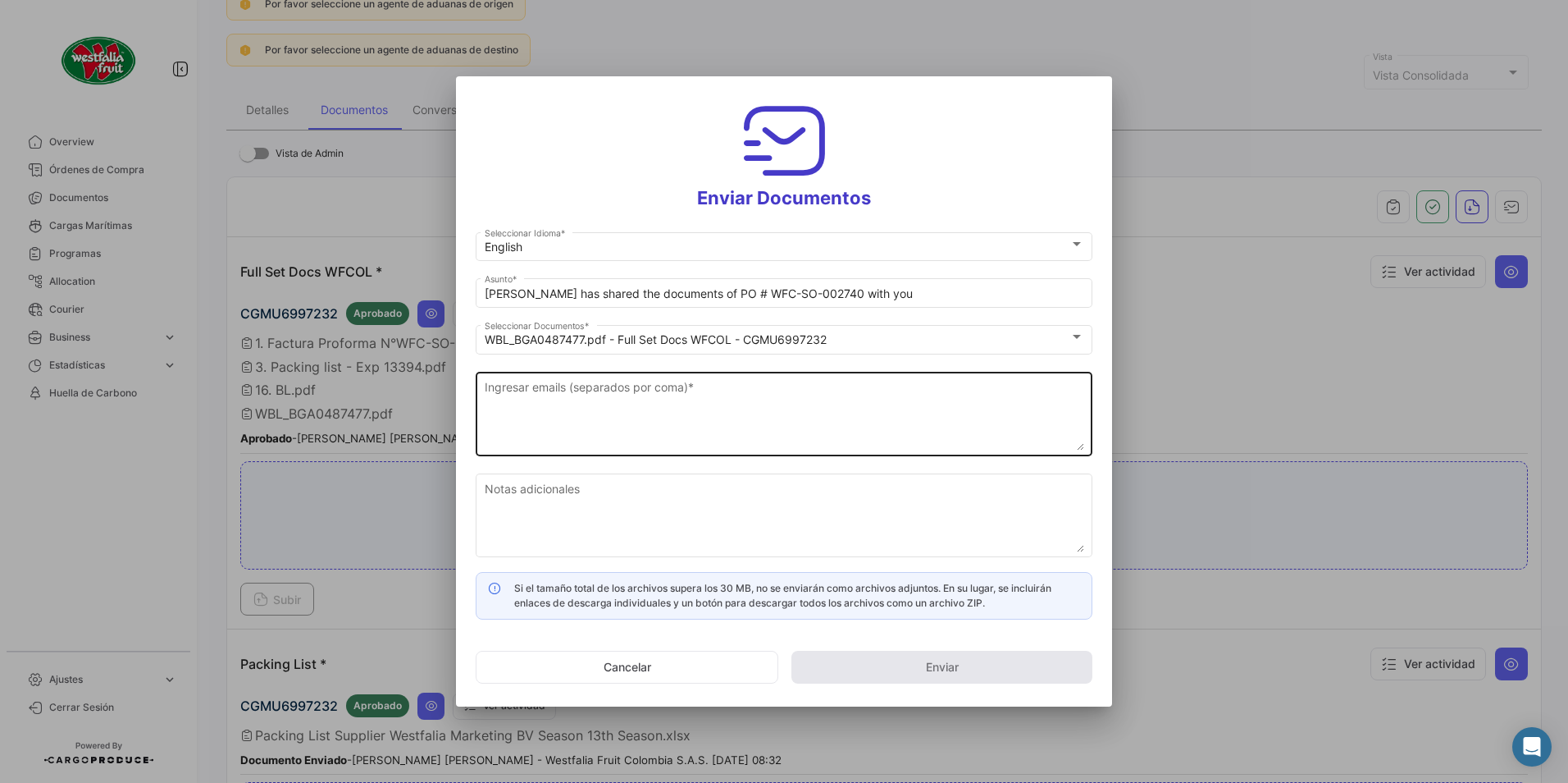
click at [547, 381] on textarea "Ingresar emails (separados por coma) *" at bounding box center [784, 414] width 600 height 73
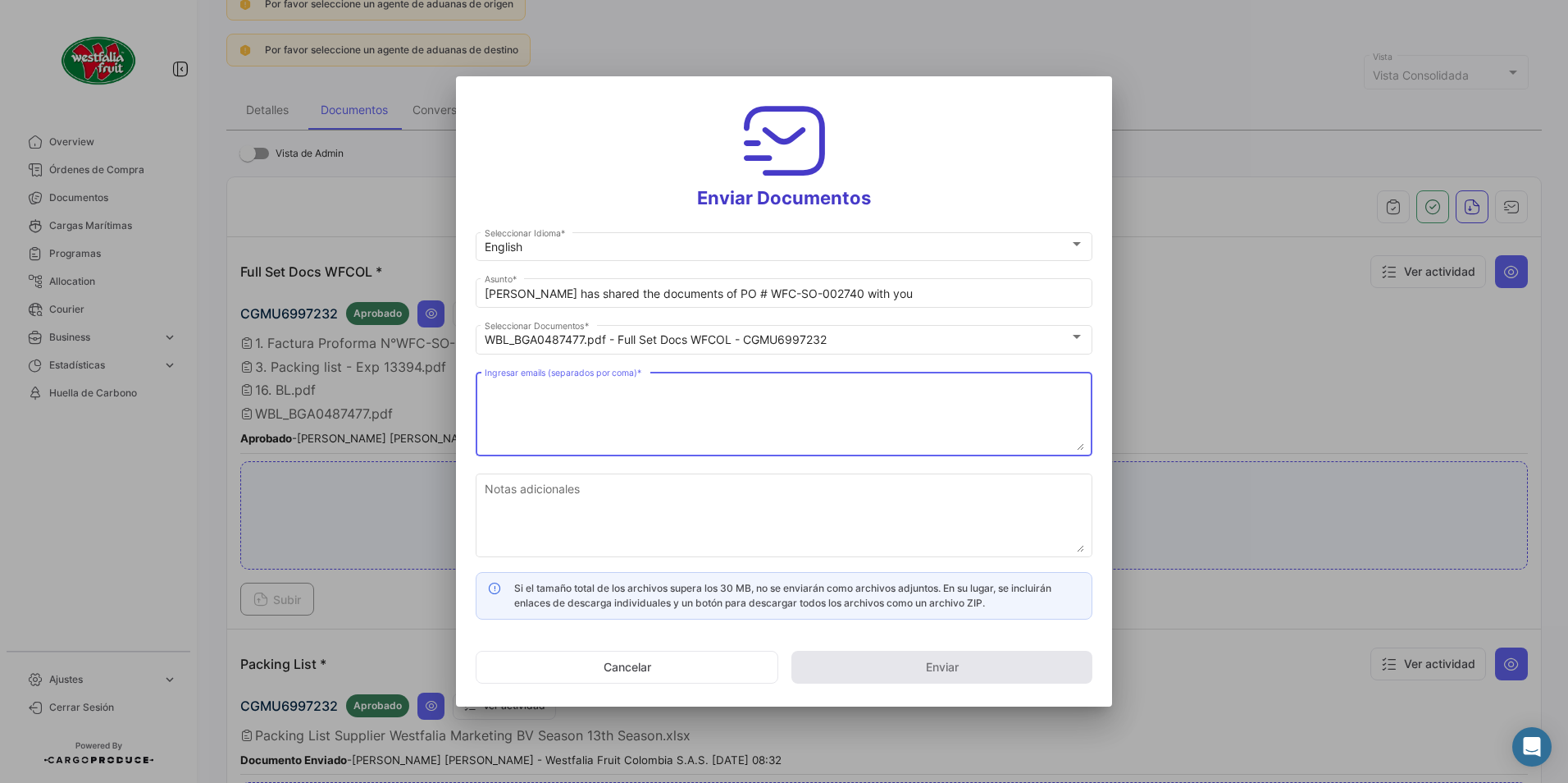
paste textarea "[DOMAIN_NAME][EMAIL_ADDRESS][DOMAIN_NAME]"
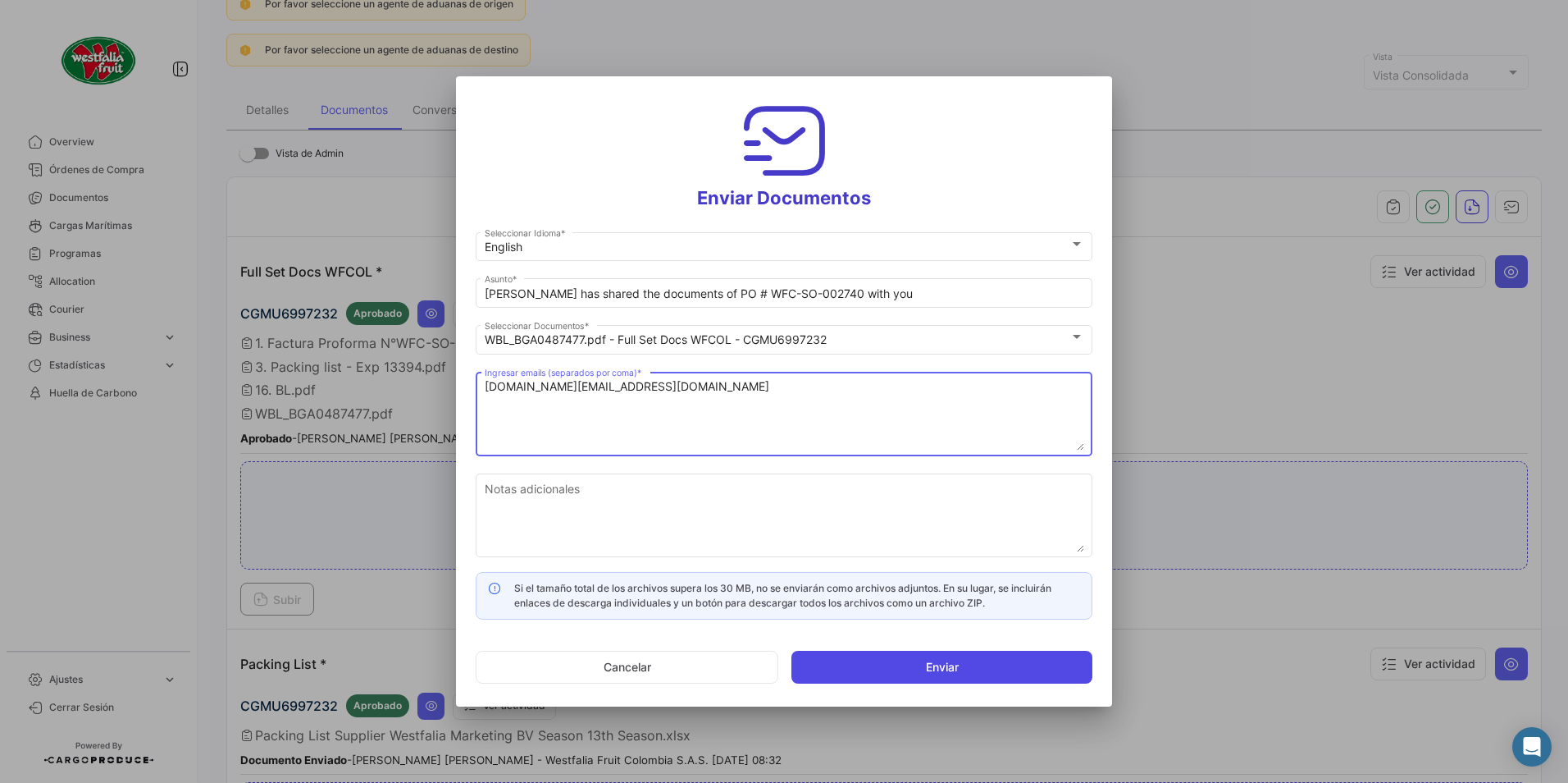
type textarea "[DOMAIN_NAME][EMAIL_ADDRESS][DOMAIN_NAME]"
click at [894, 668] on button "Enviar" at bounding box center [942, 666] width 301 height 33
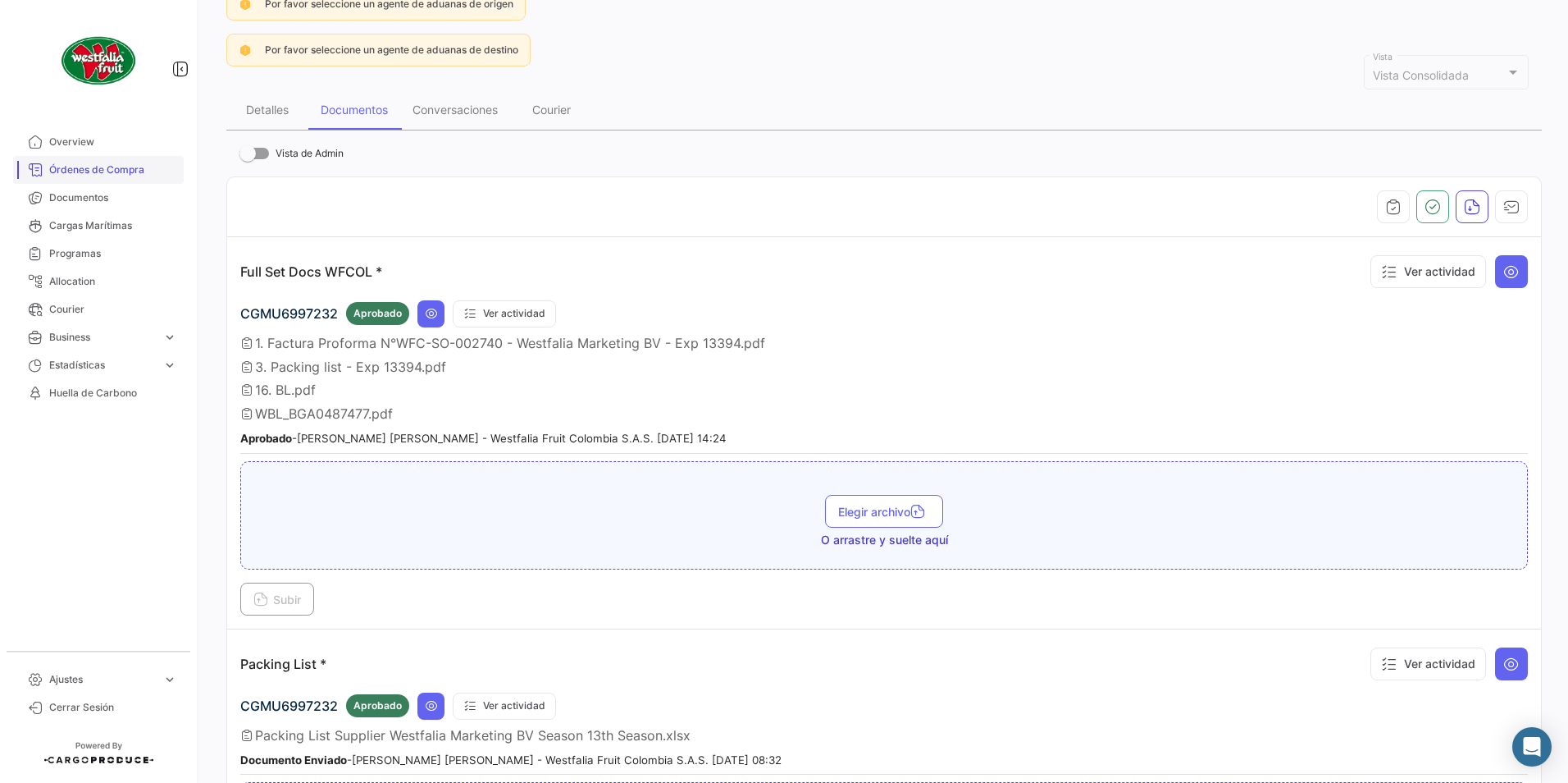
click at [115, 167] on span "Órdenes de Compra" at bounding box center [113, 170] width 128 height 15
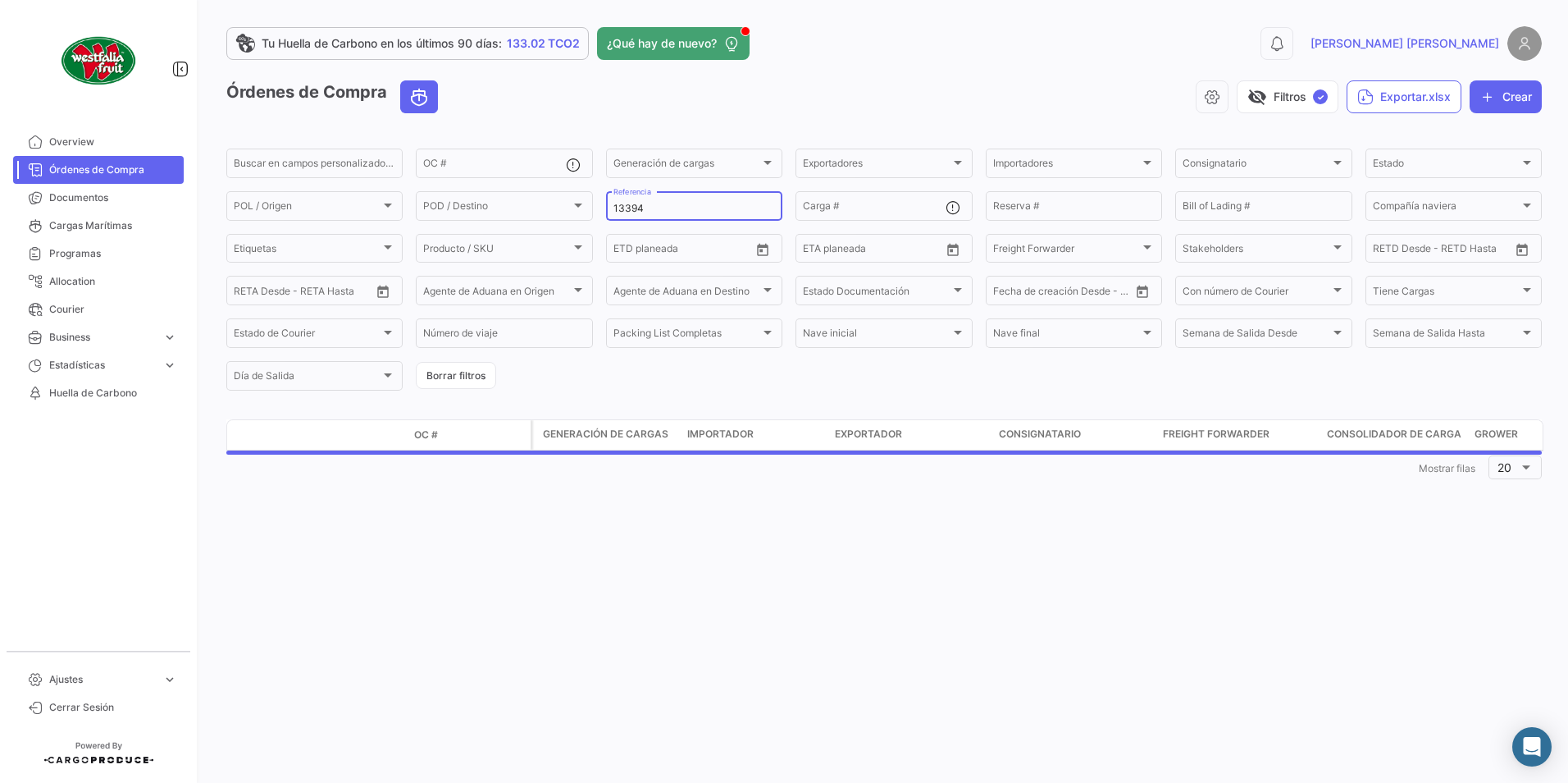
click at [676, 204] on input "13394" at bounding box center [694, 208] width 162 height 11
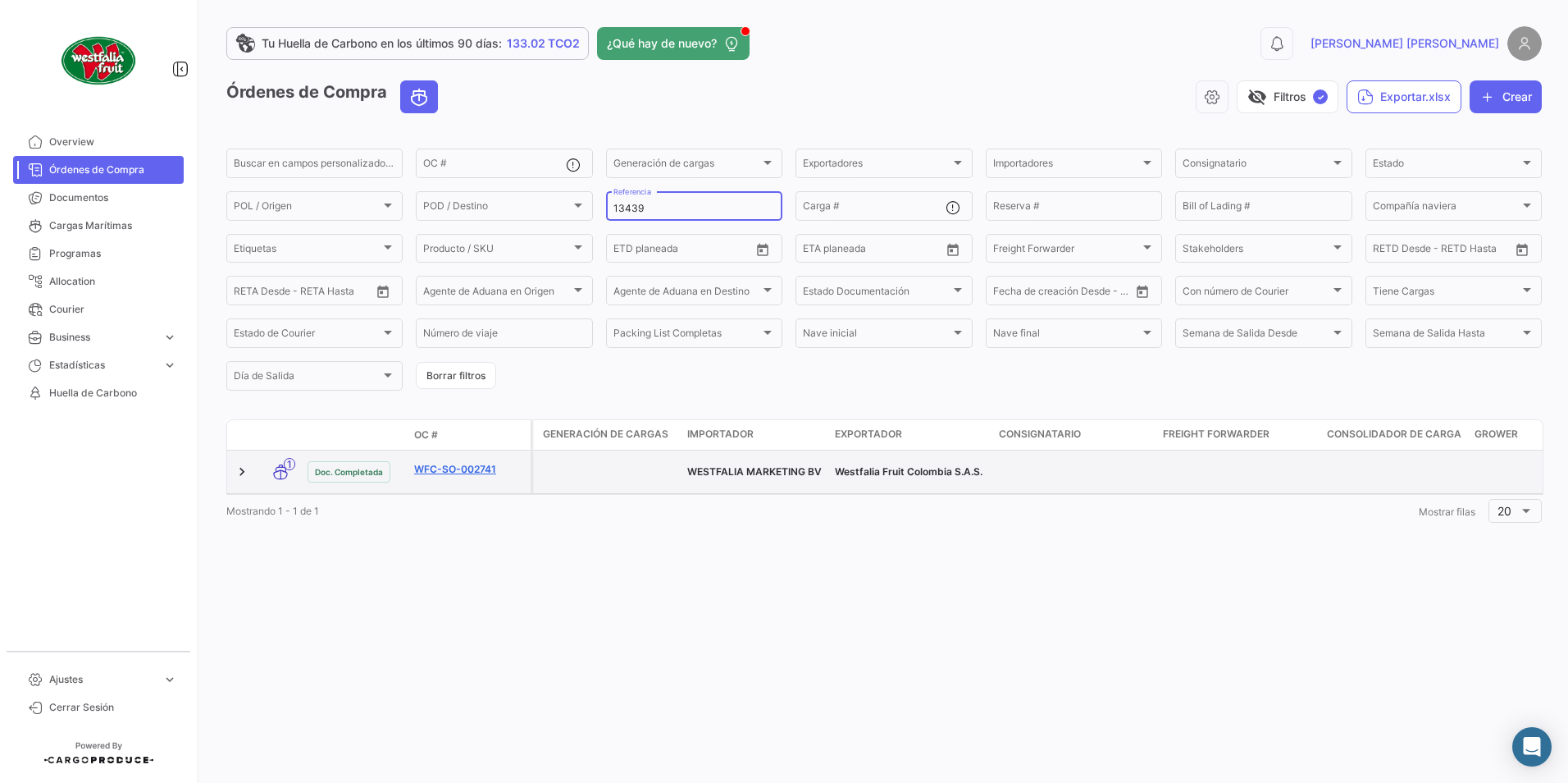
type input "13439"
click at [461, 467] on link "WFC-SO-002741" at bounding box center [469, 469] width 110 height 15
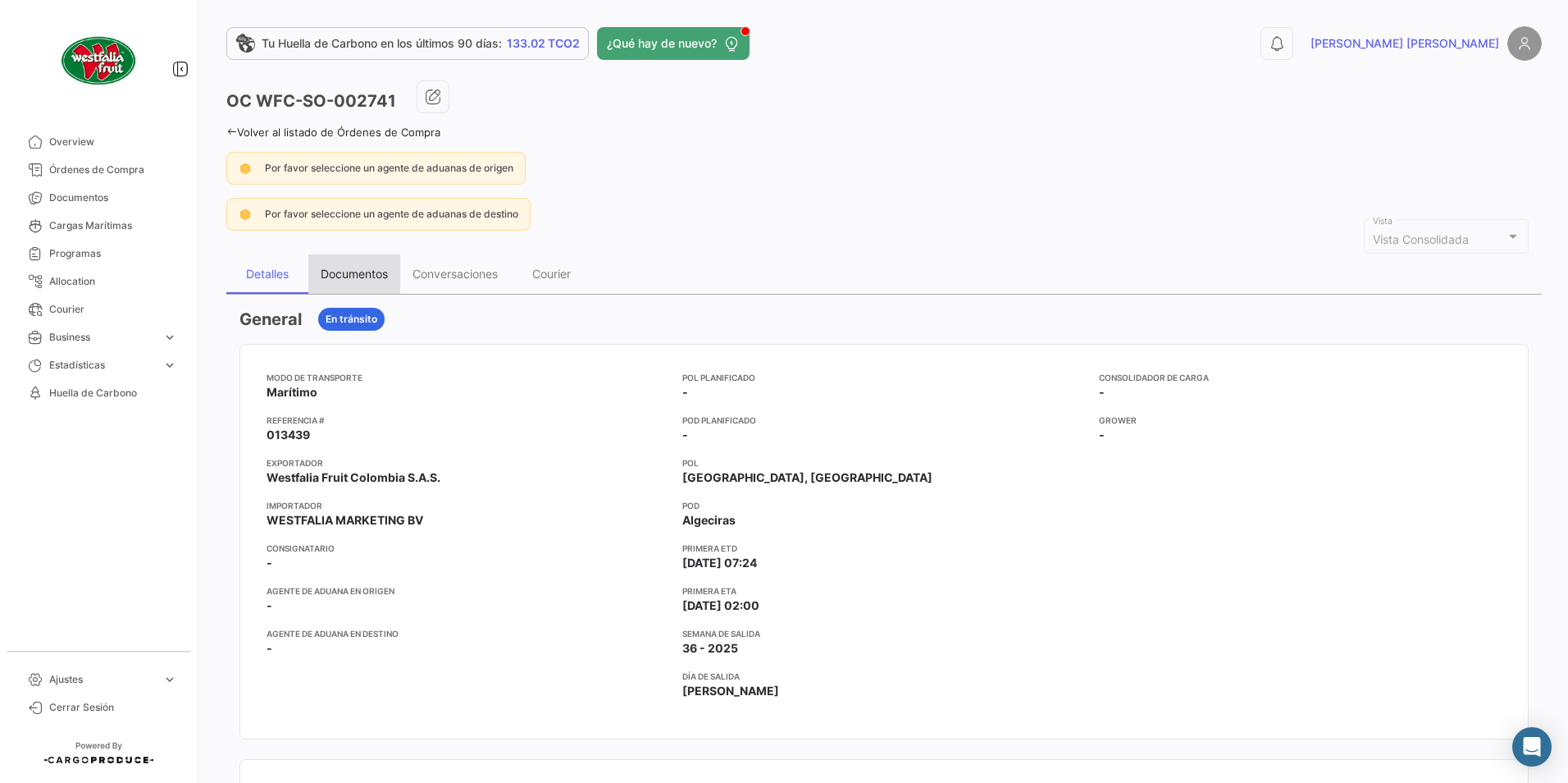
click at [364, 277] on div "Documentos" at bounding box center [353, 273] width 67 height 14
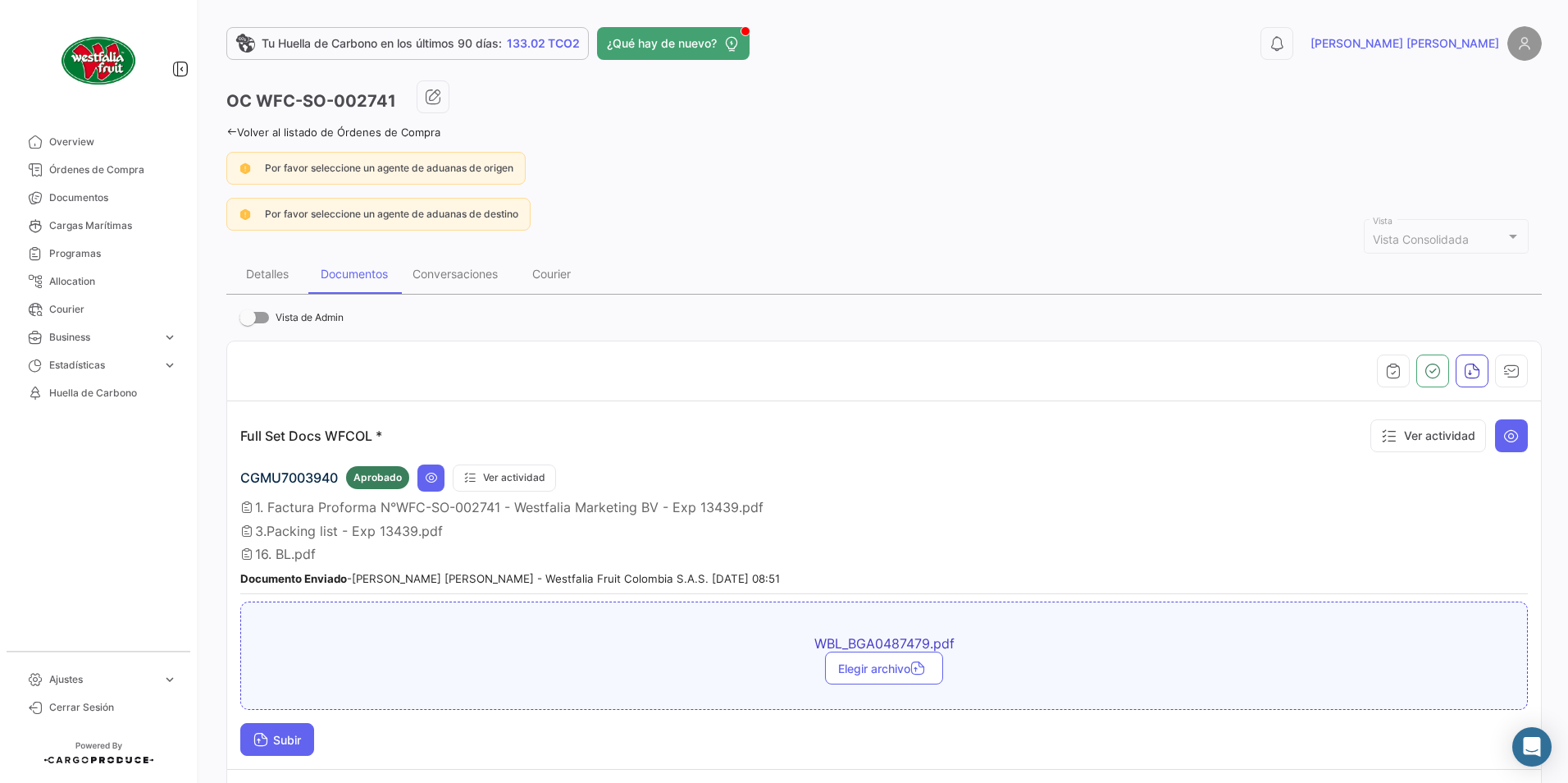
click at [273, 732] on button "Subir" at bounding box center [277, 739] width 73 height 33
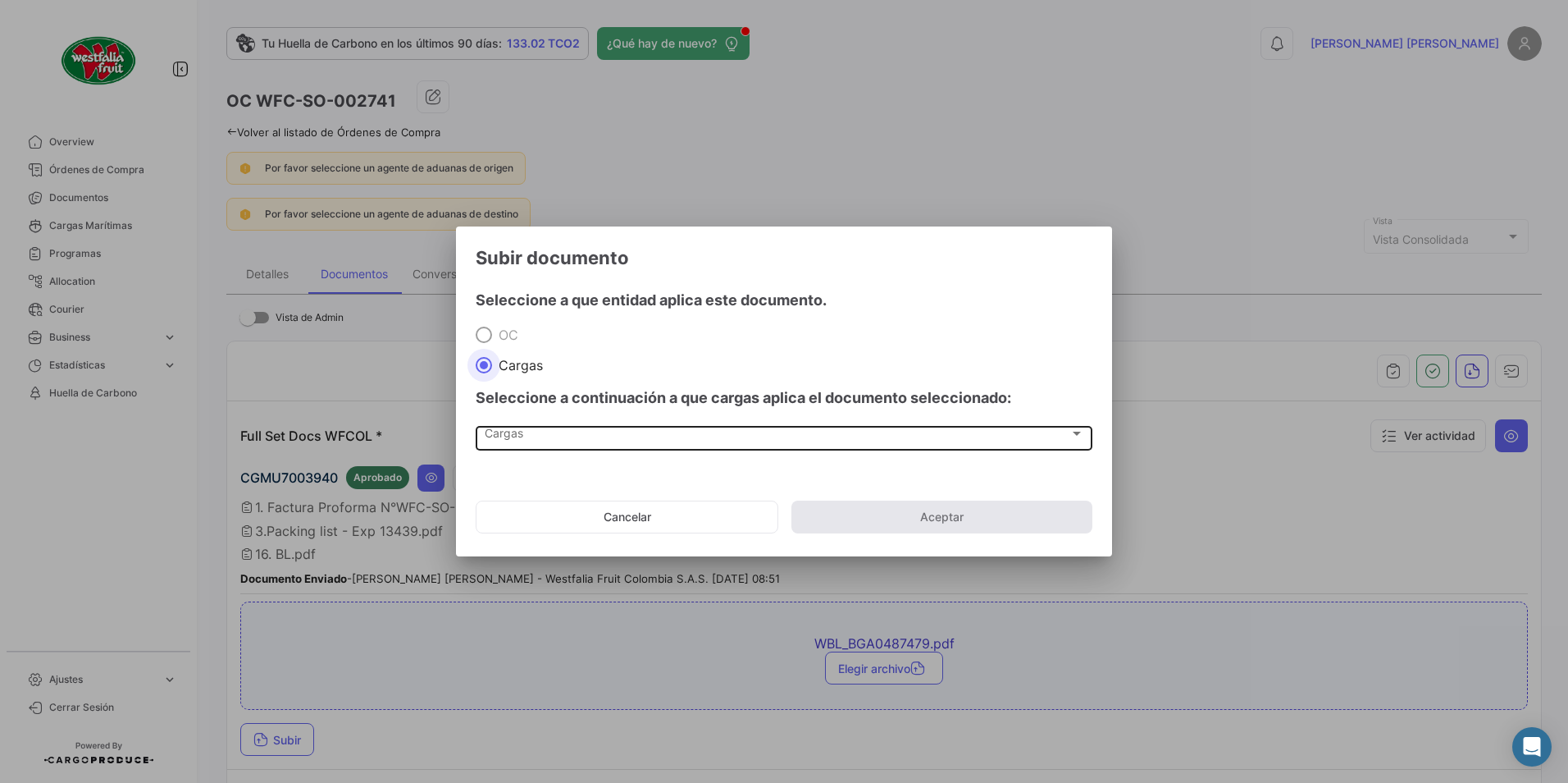
click at [519, 433] on span "Cargas" at bounding box center [777, 436] width 585 height 14
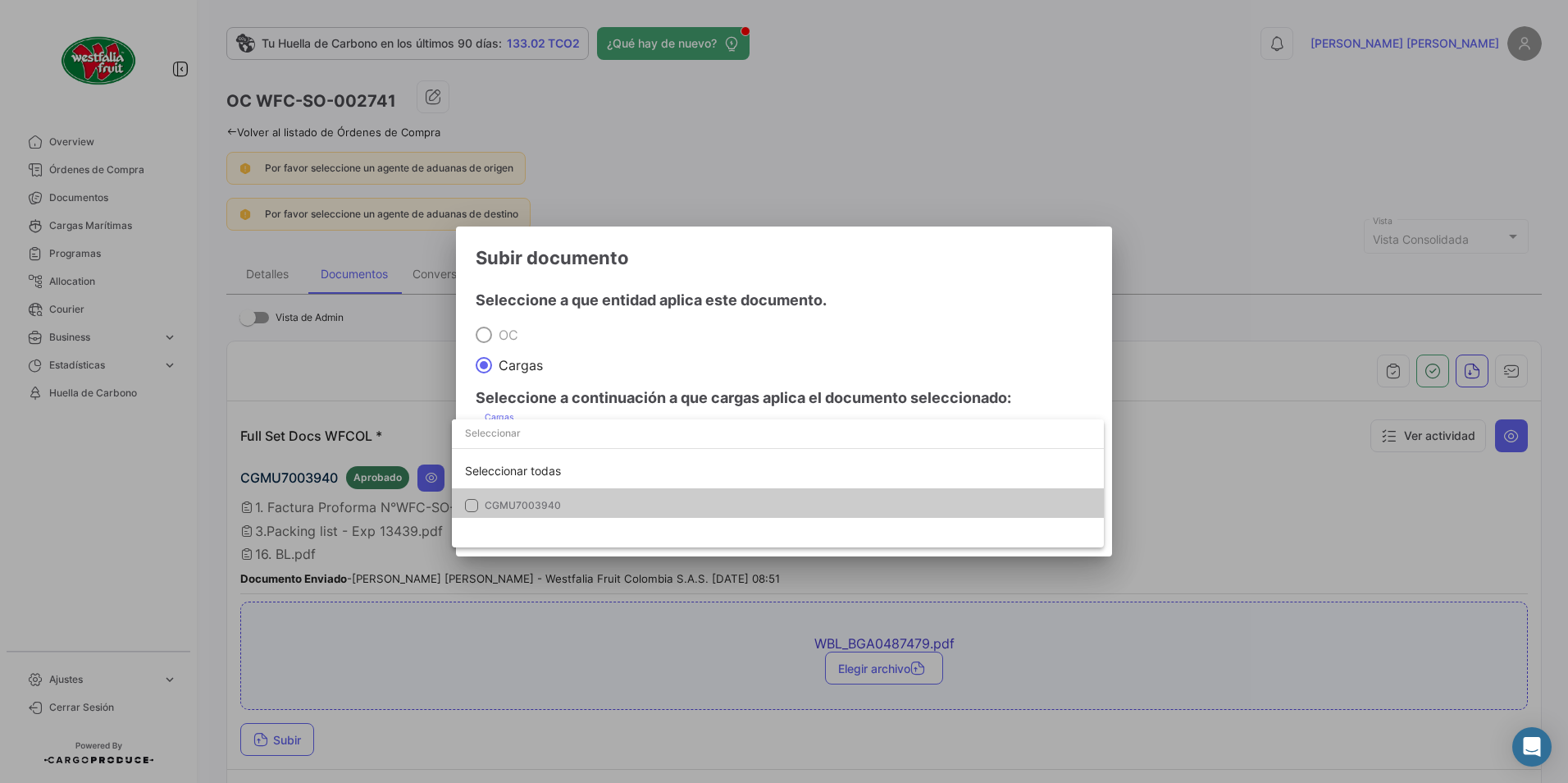
click at [500, 516] on mat-option "CGMU7003940" at bounding box center [778, 505] width 652 height 35
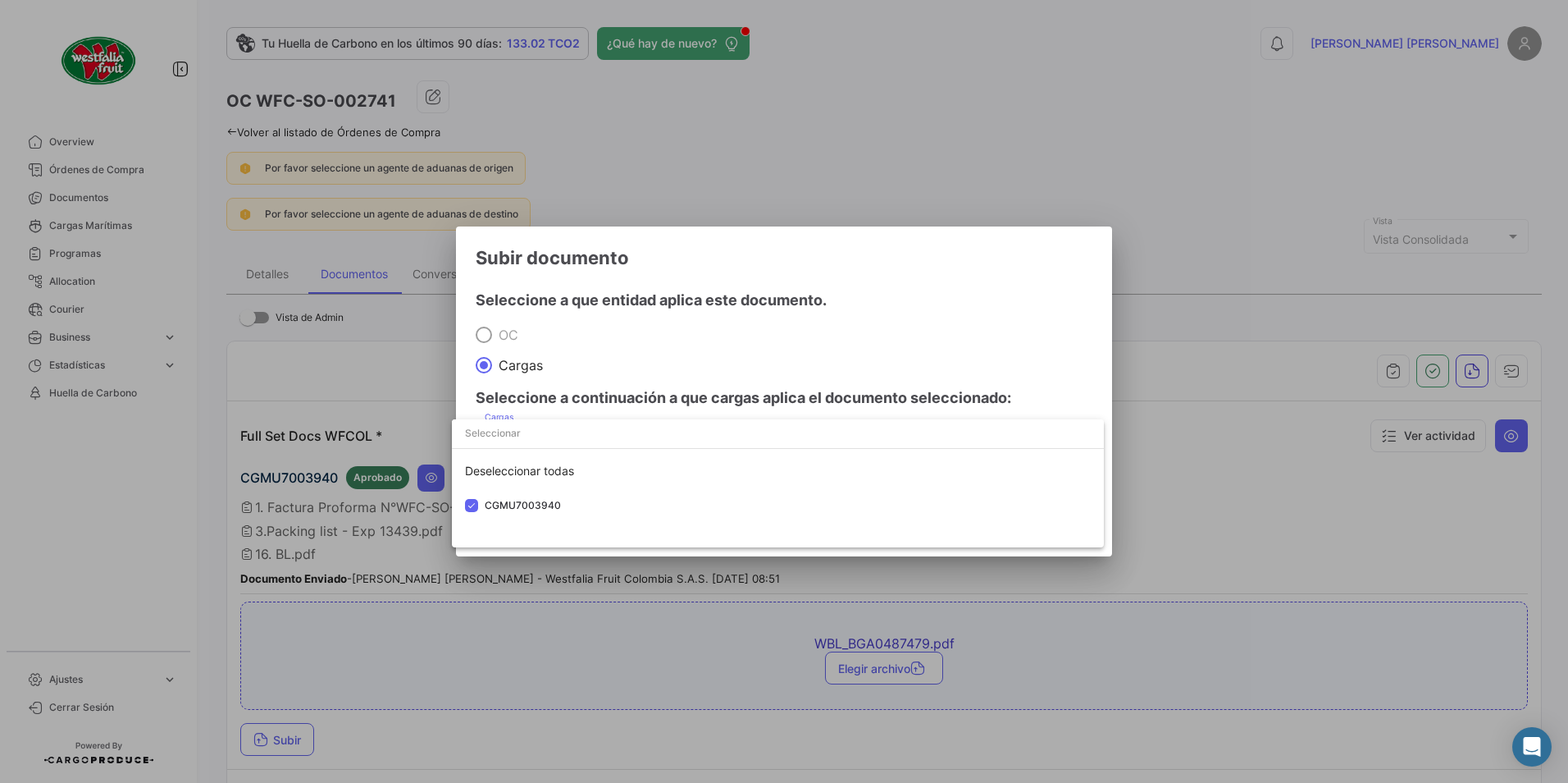
click at [733, 297] on div at bounding box center [784, 391] width 1568 height 783
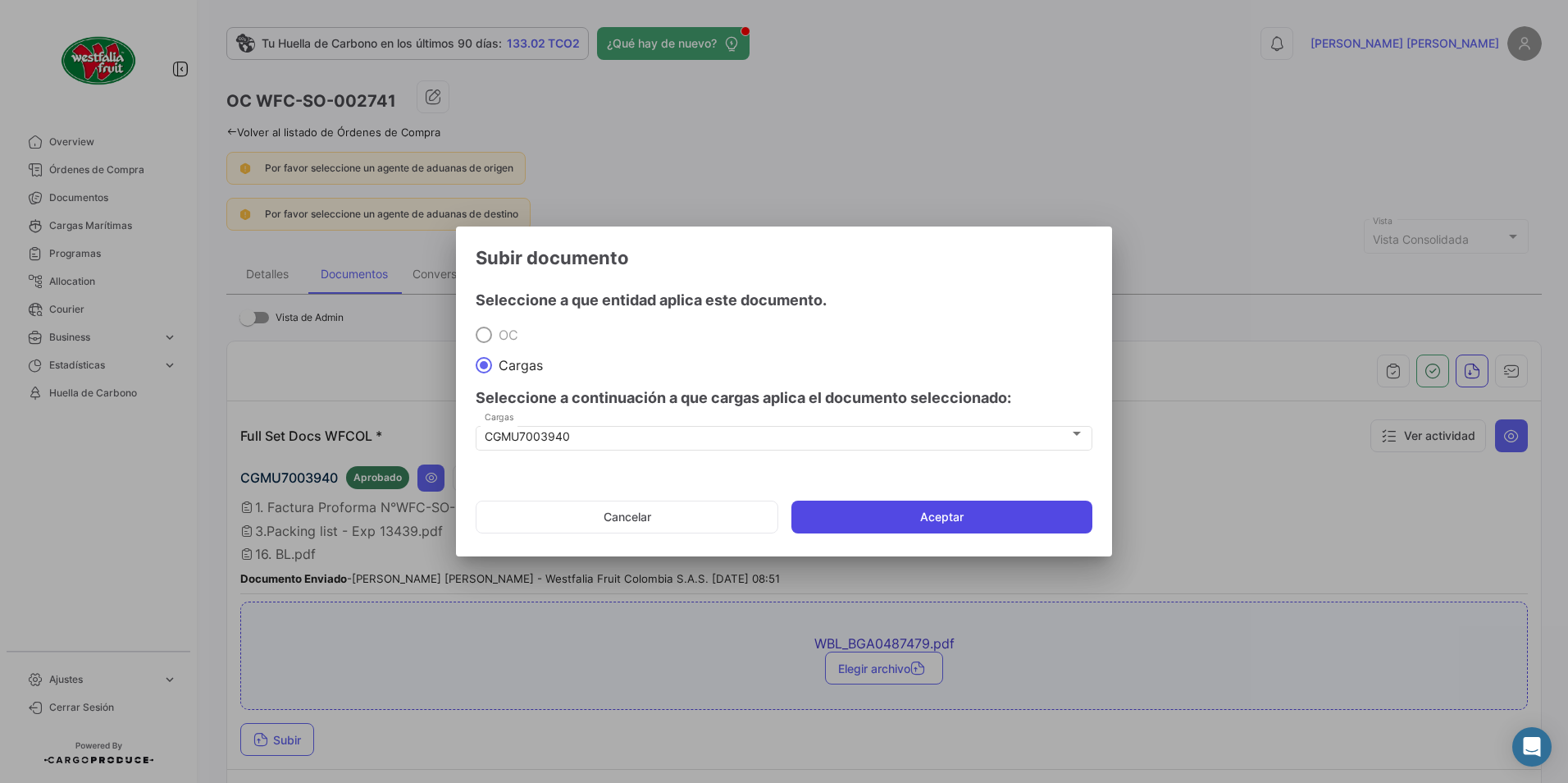
click at [855, 511] on button "Aceptar" at bounding box center [942, 516] width 301 height 33
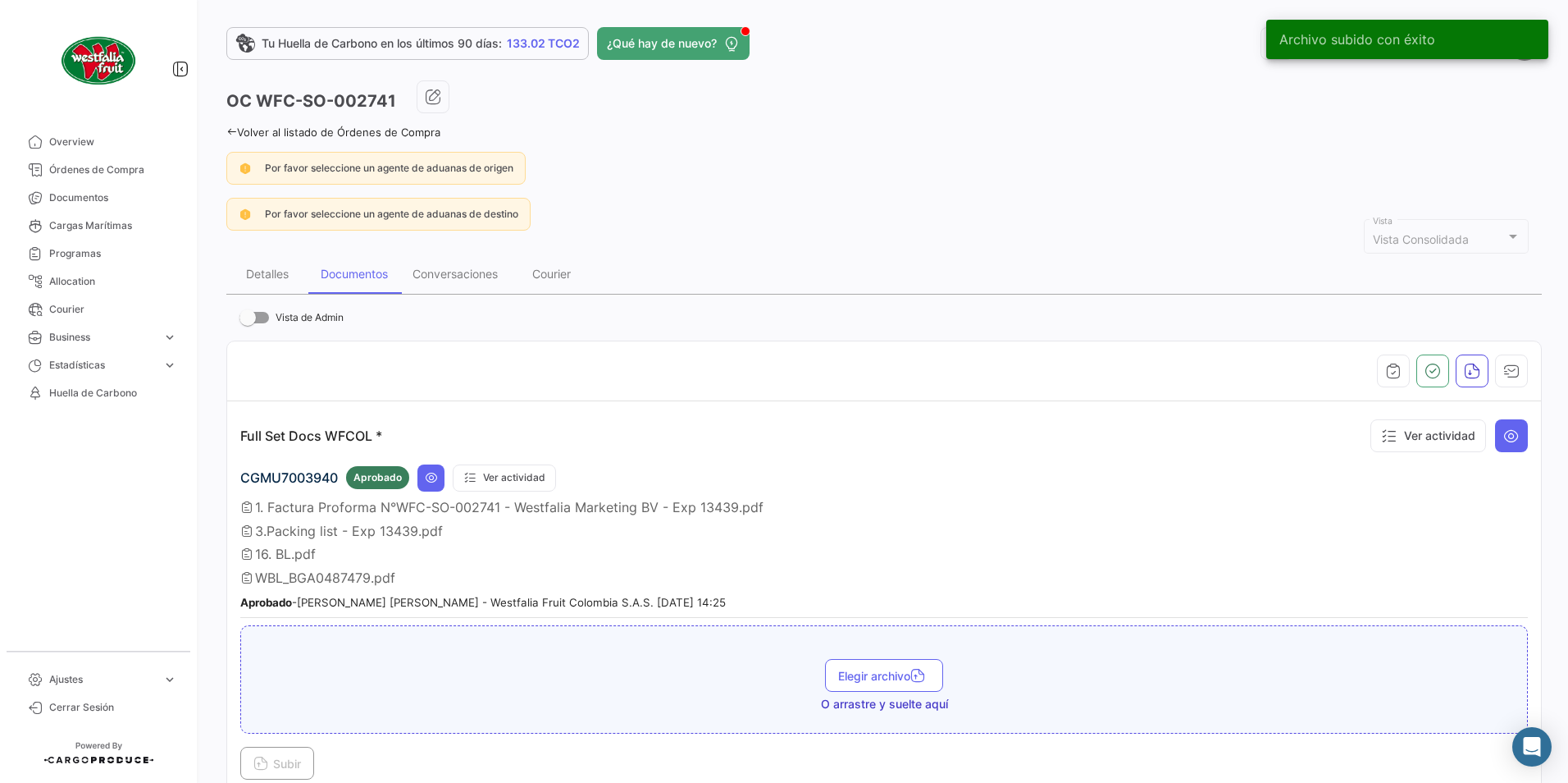
scroll to position [82, 0]
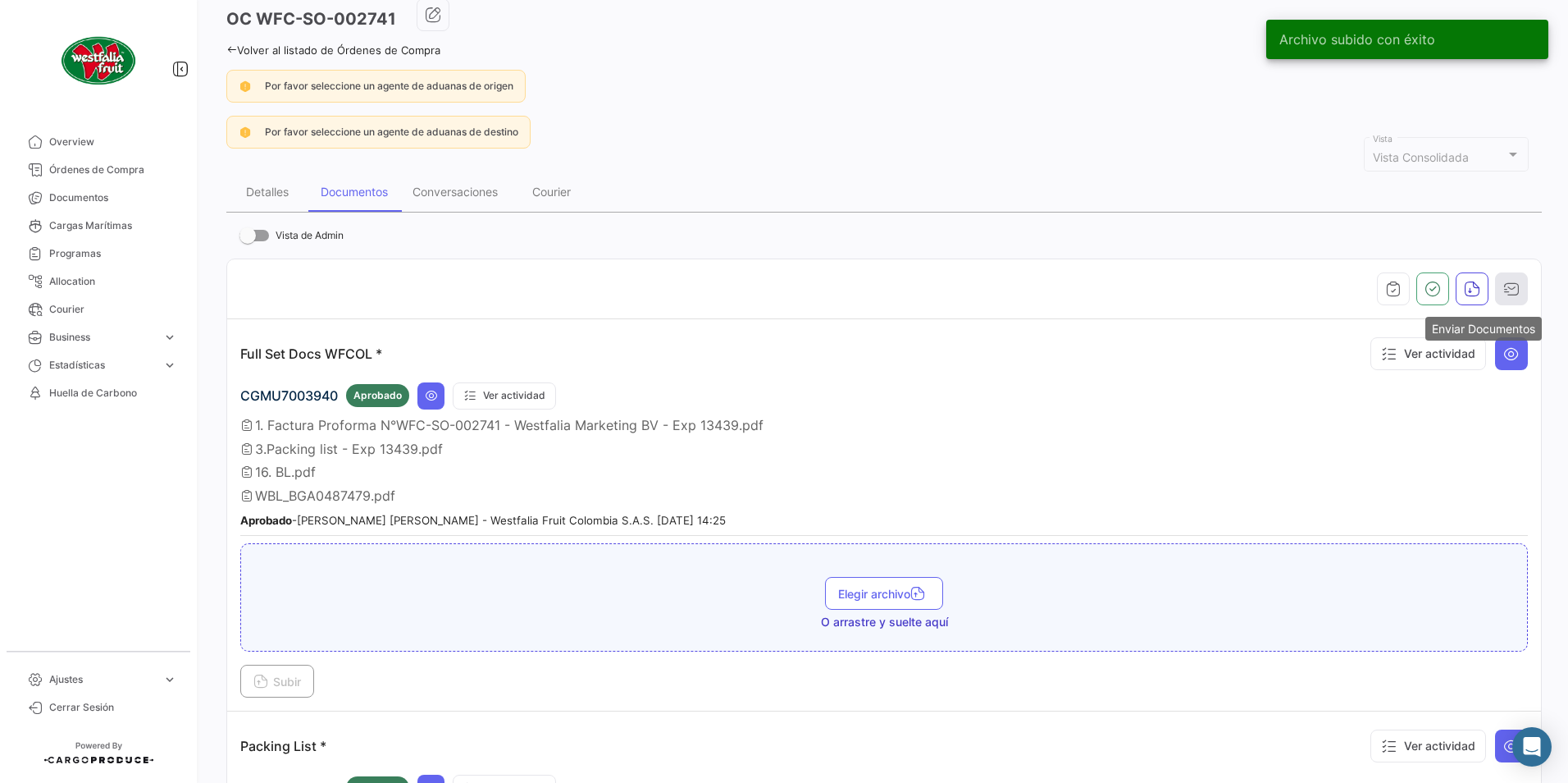
click at [1503, 283] on icon "button" at bounding box center [1511, 288] width 16 height 16
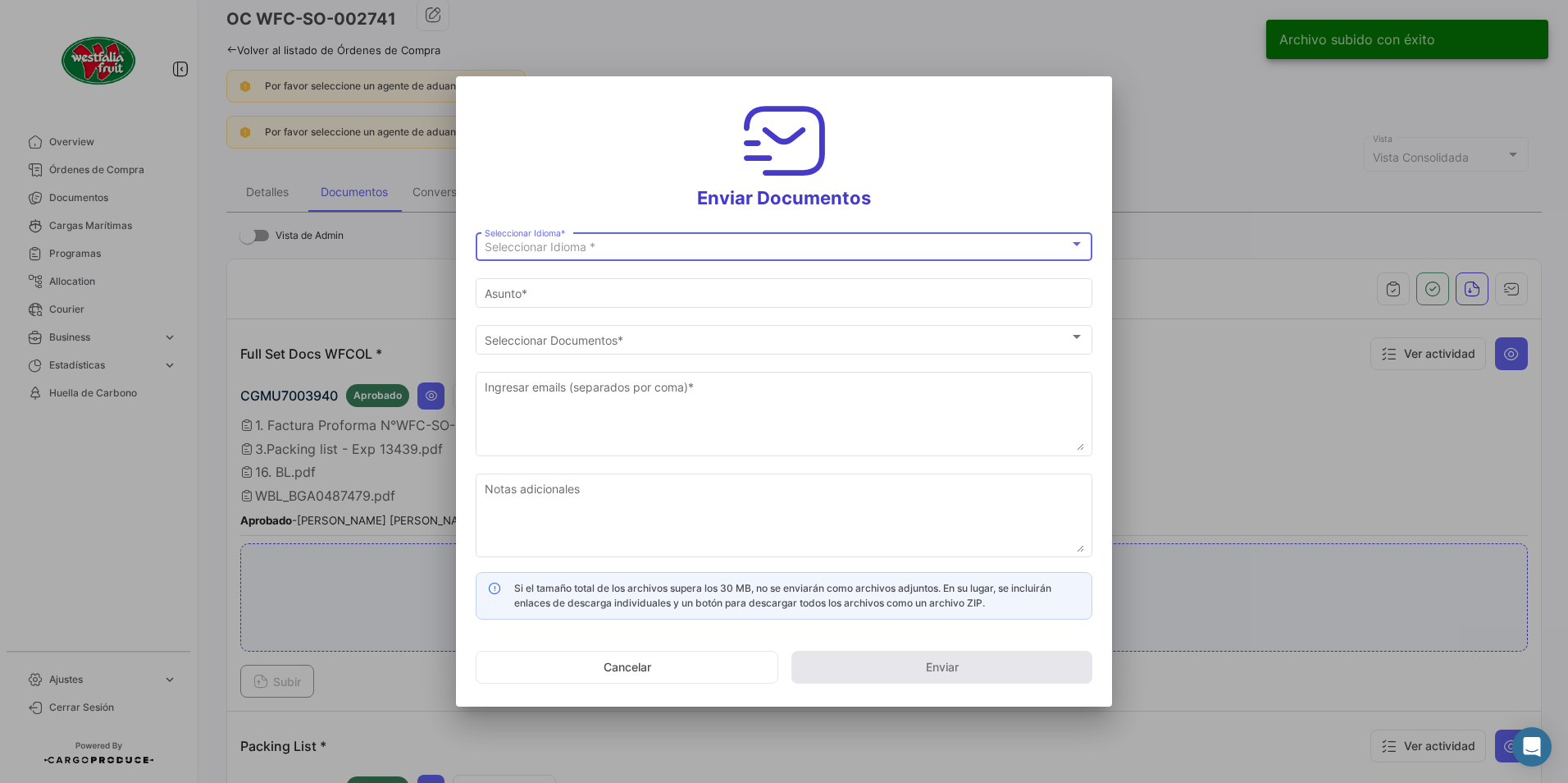
click at [506, 243] on span "Seleccionar Idioma *" at bounding box center [541, 246] width 111 height 14
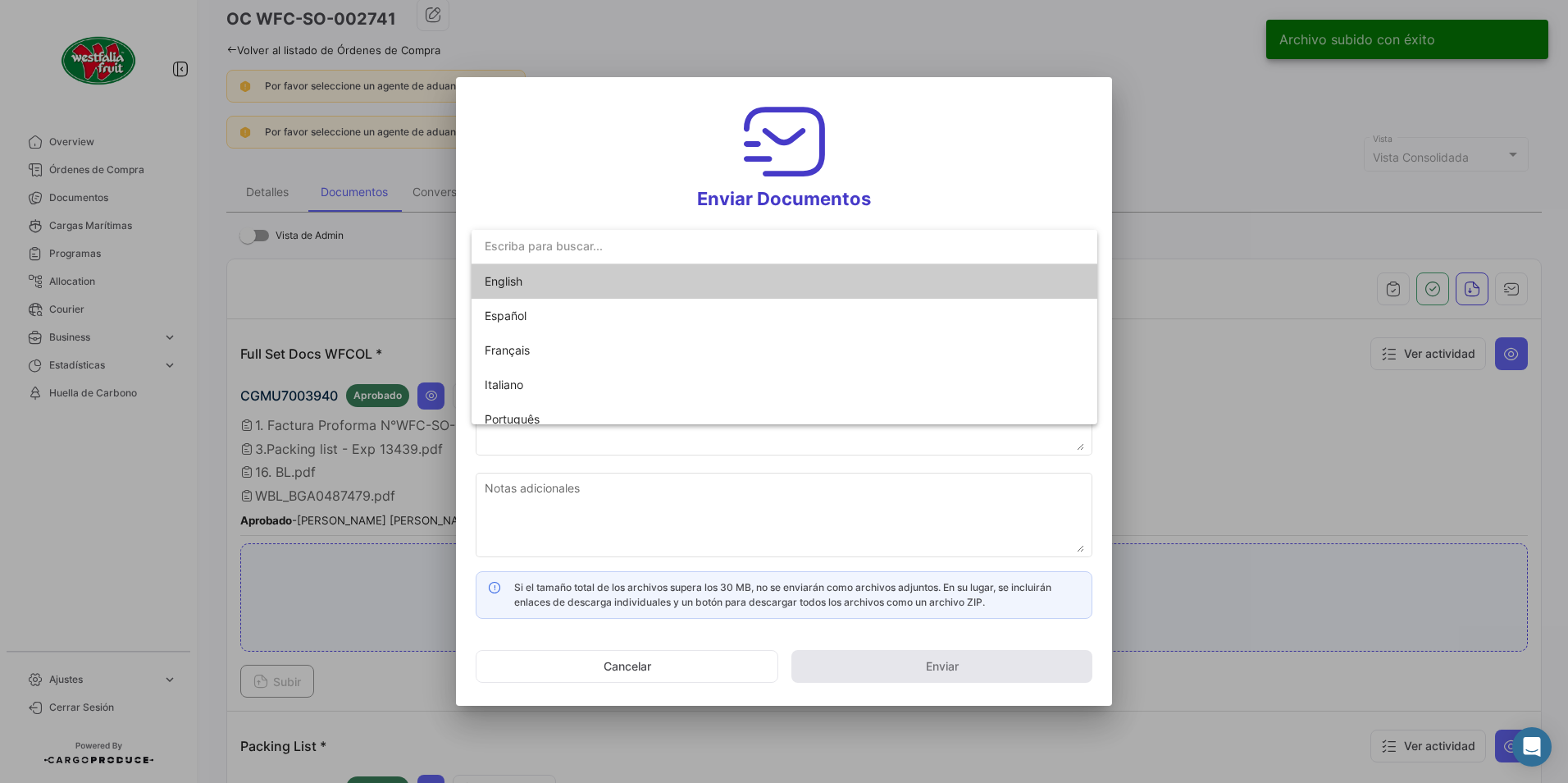
click at [503, 283] on span "English" at bounding box center [504, 281] width 38 height 14
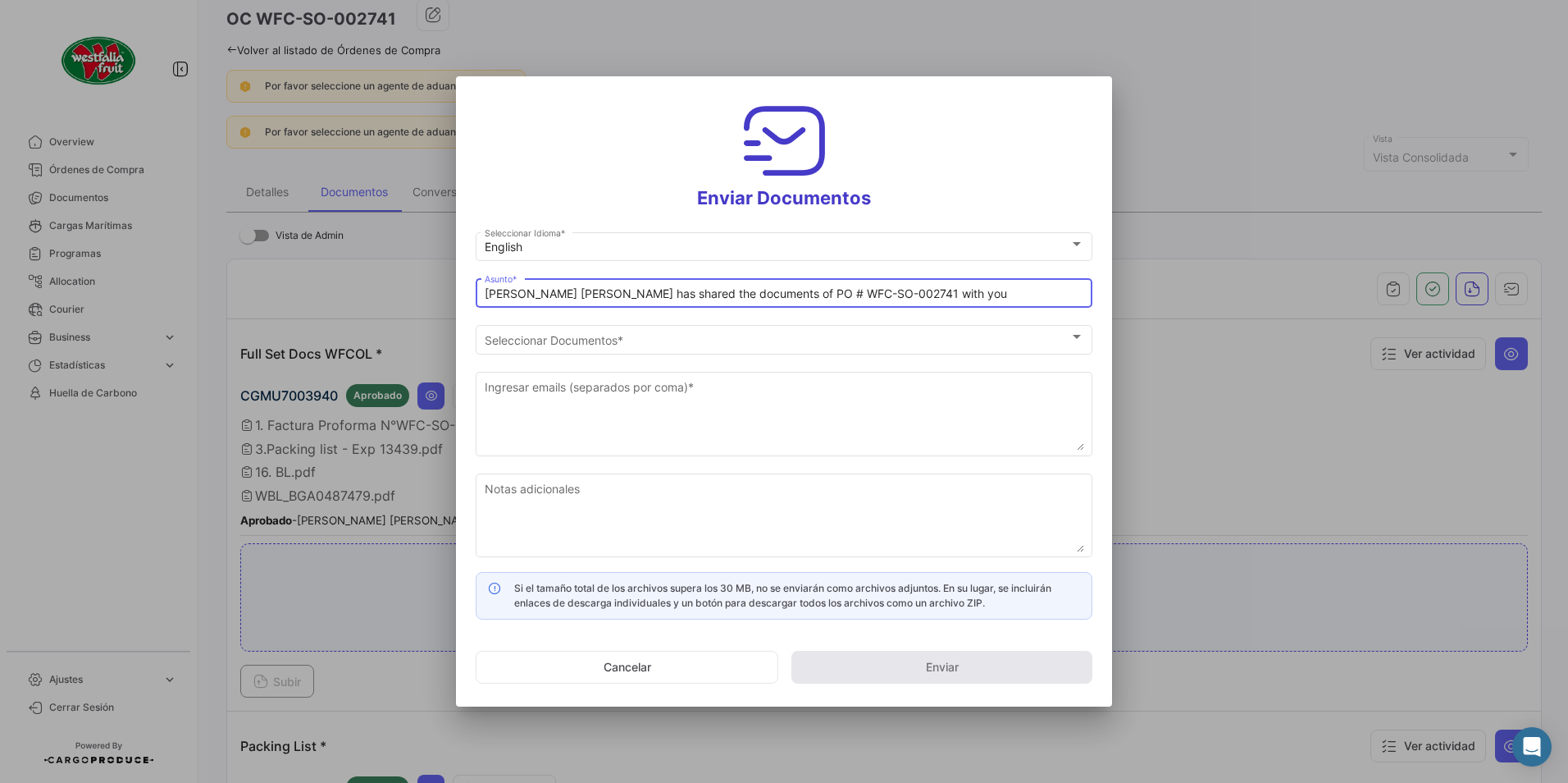
click at [555, 296] on input "[PERSON_NAME] [PERSON_NAME] has shared the documents of PO # WFC-SO-002741 with…" at bounding box center [784, 294] width 600 height 14
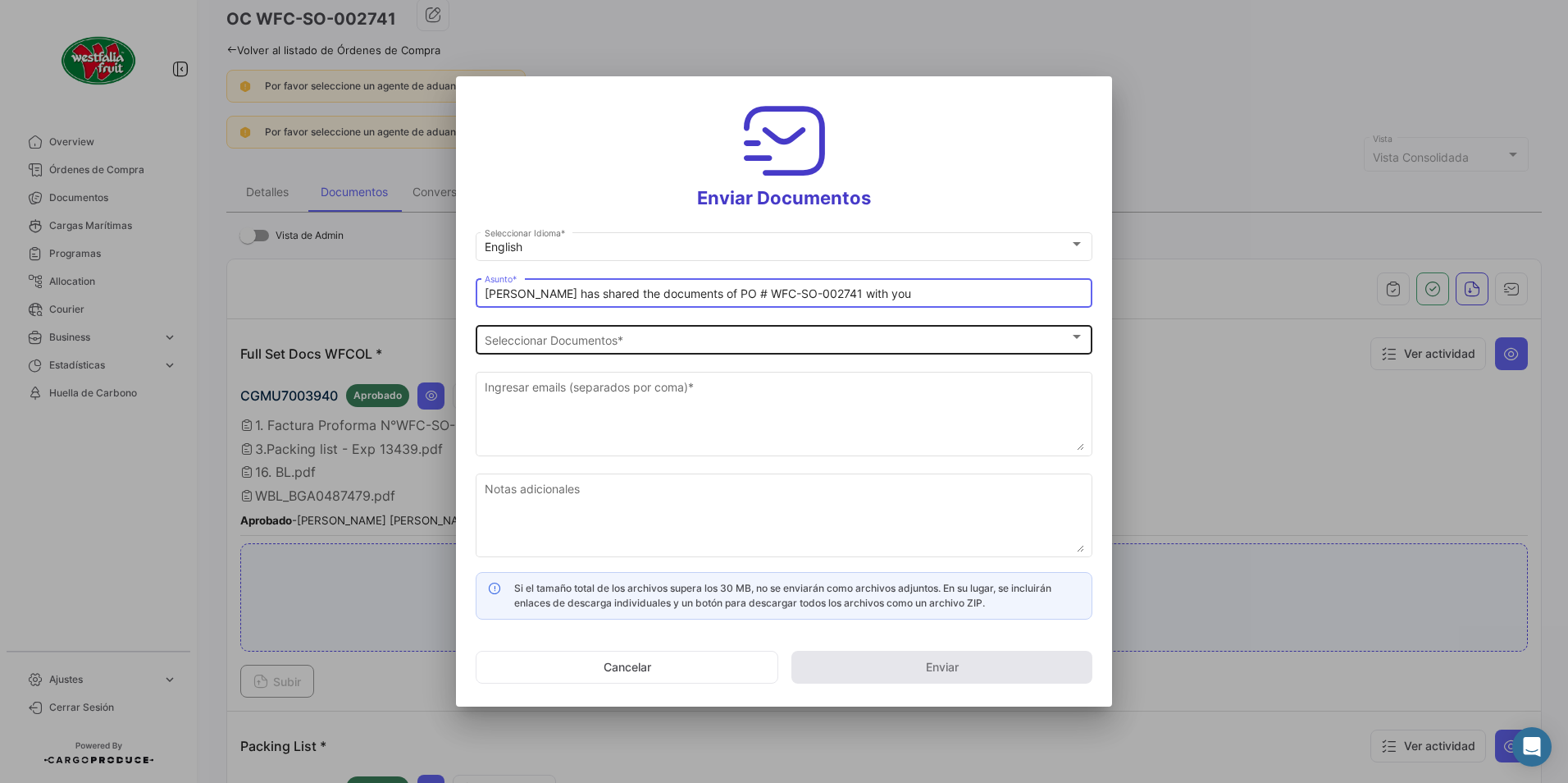
type input "[PERSON_NAME] has shared the documents of PO # WFC-SO-002741 with you"
click at [569, 336] on span "Seleccionar Documentos" at bounding box center [777, 340] width 585 height 14
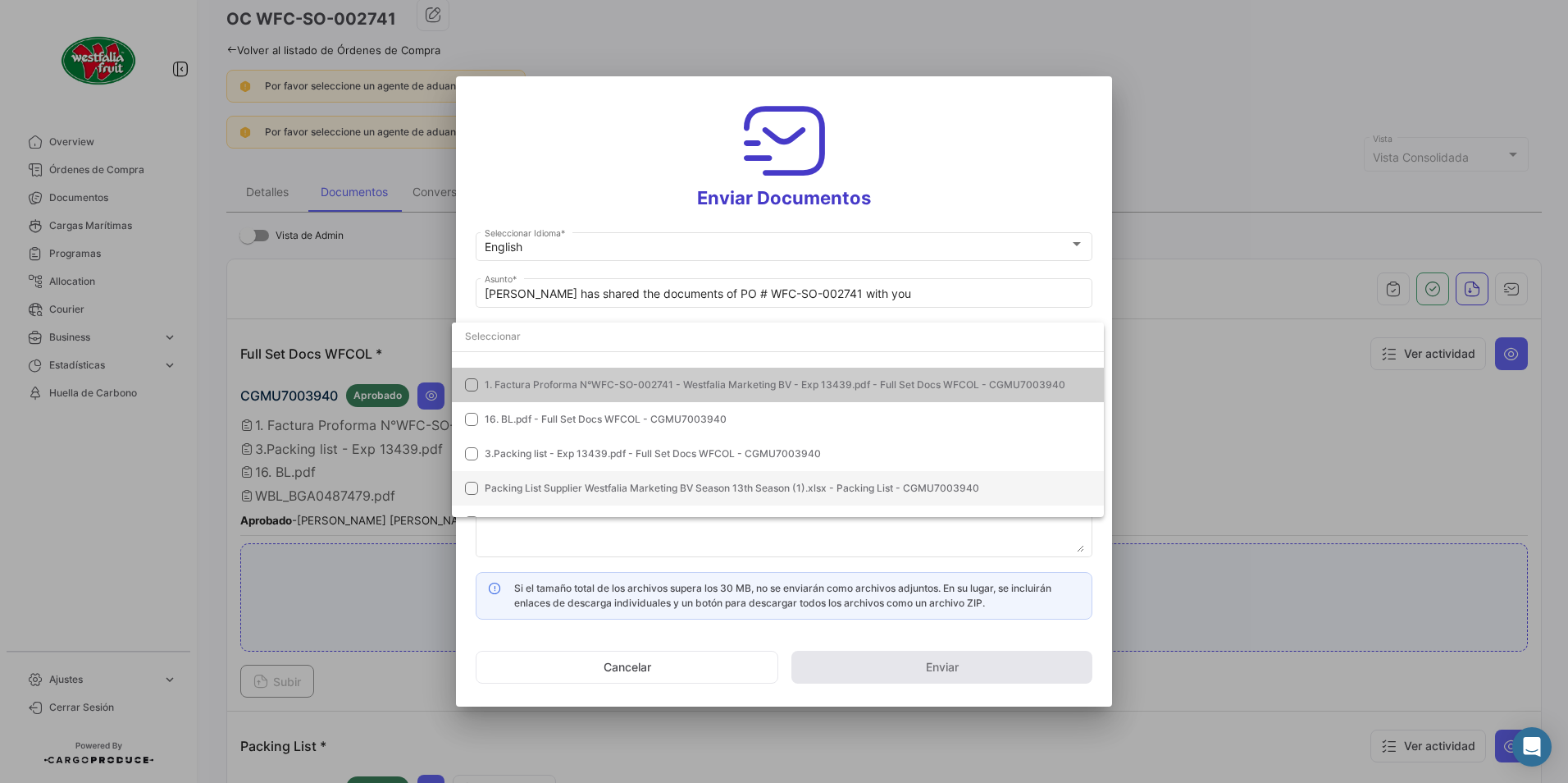
scroll to position [47, 0]
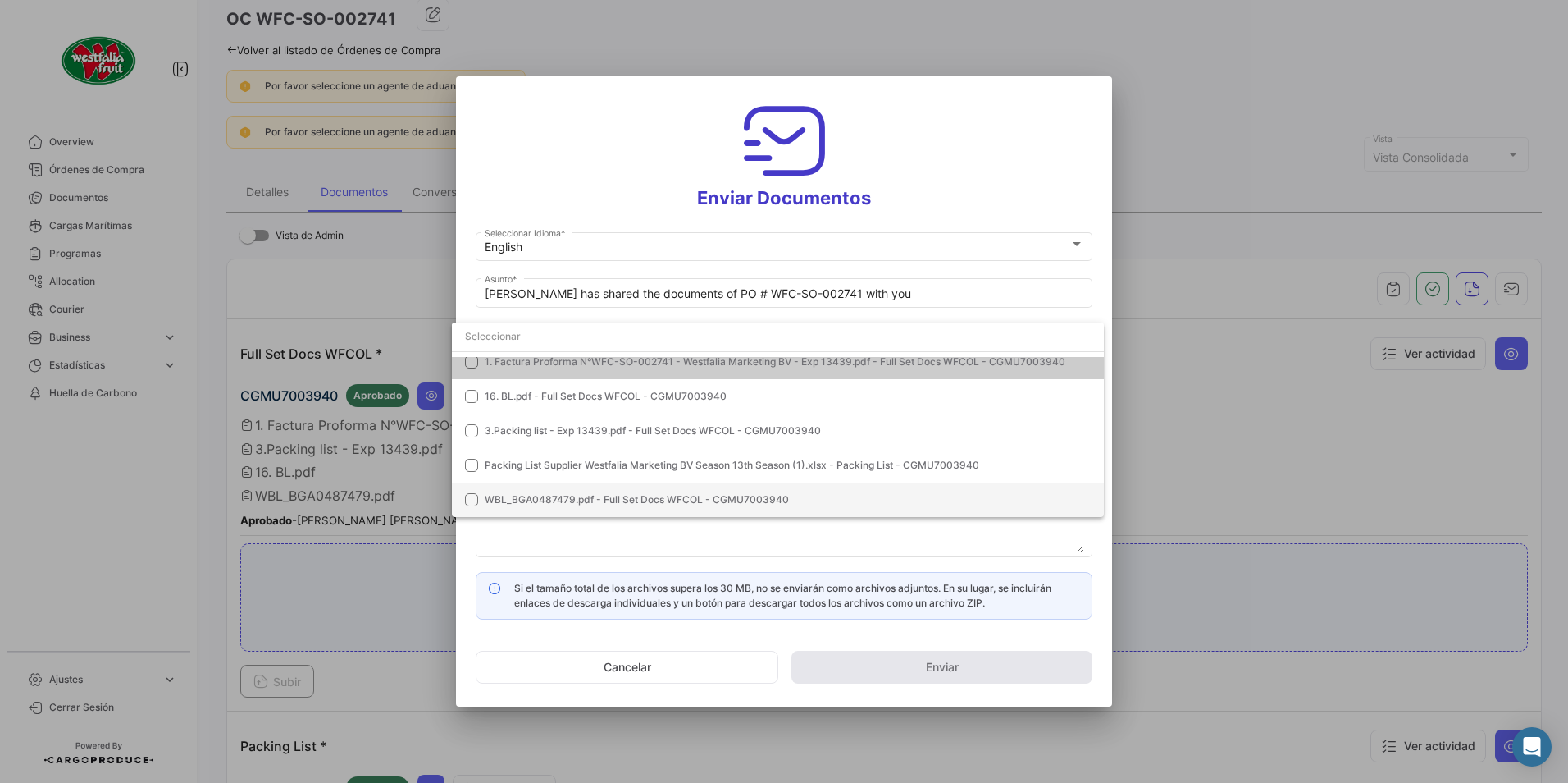
click at [536, 497] on span "WBL_BGA0487479.pdf - Full Set Docs WFCOL - CGMU7003940" at bounding box center [637, 498] width 304 height 12
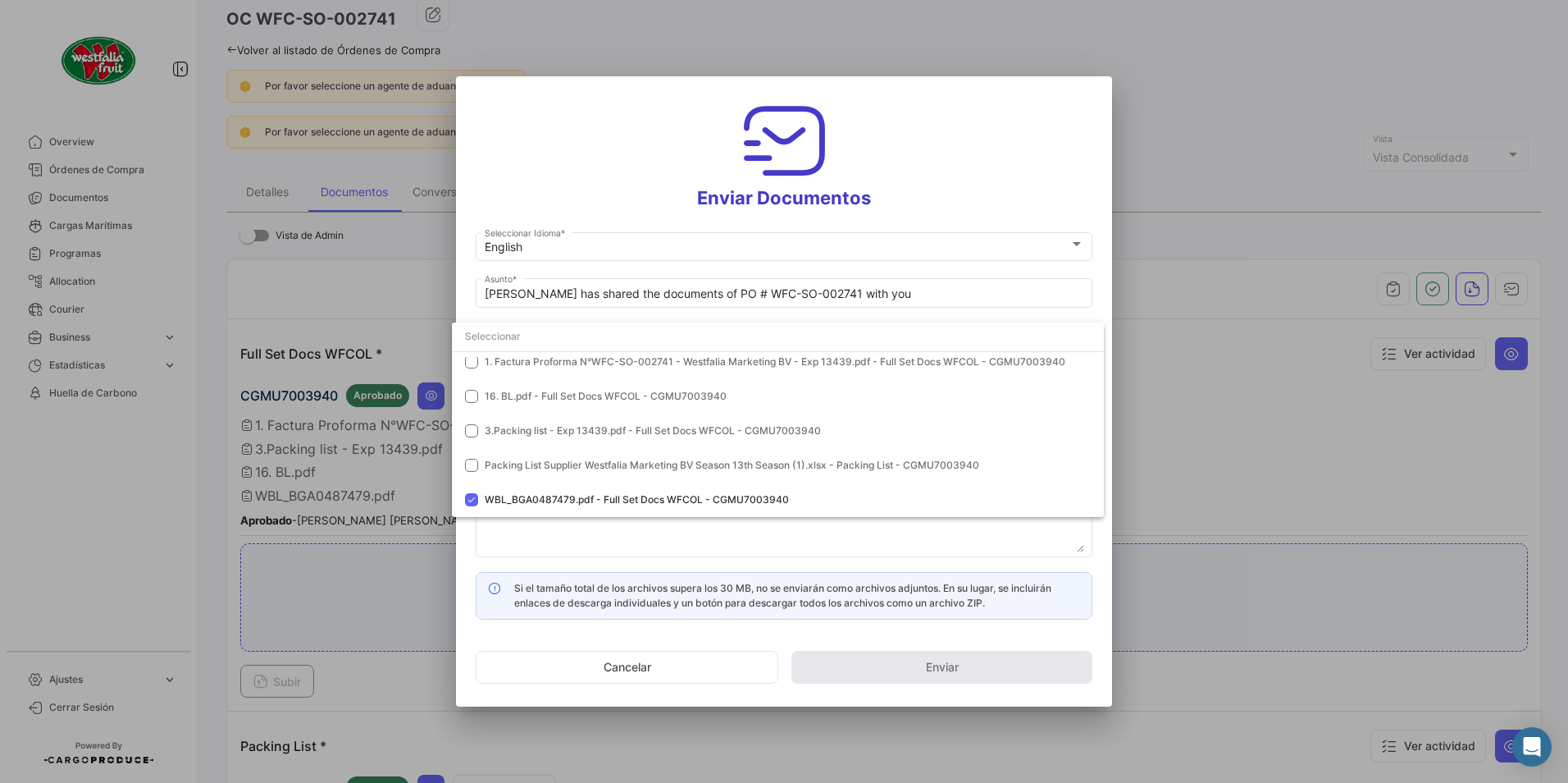
click at [969, 180] on div at bounding box center [784, 391] width 1568 height 783
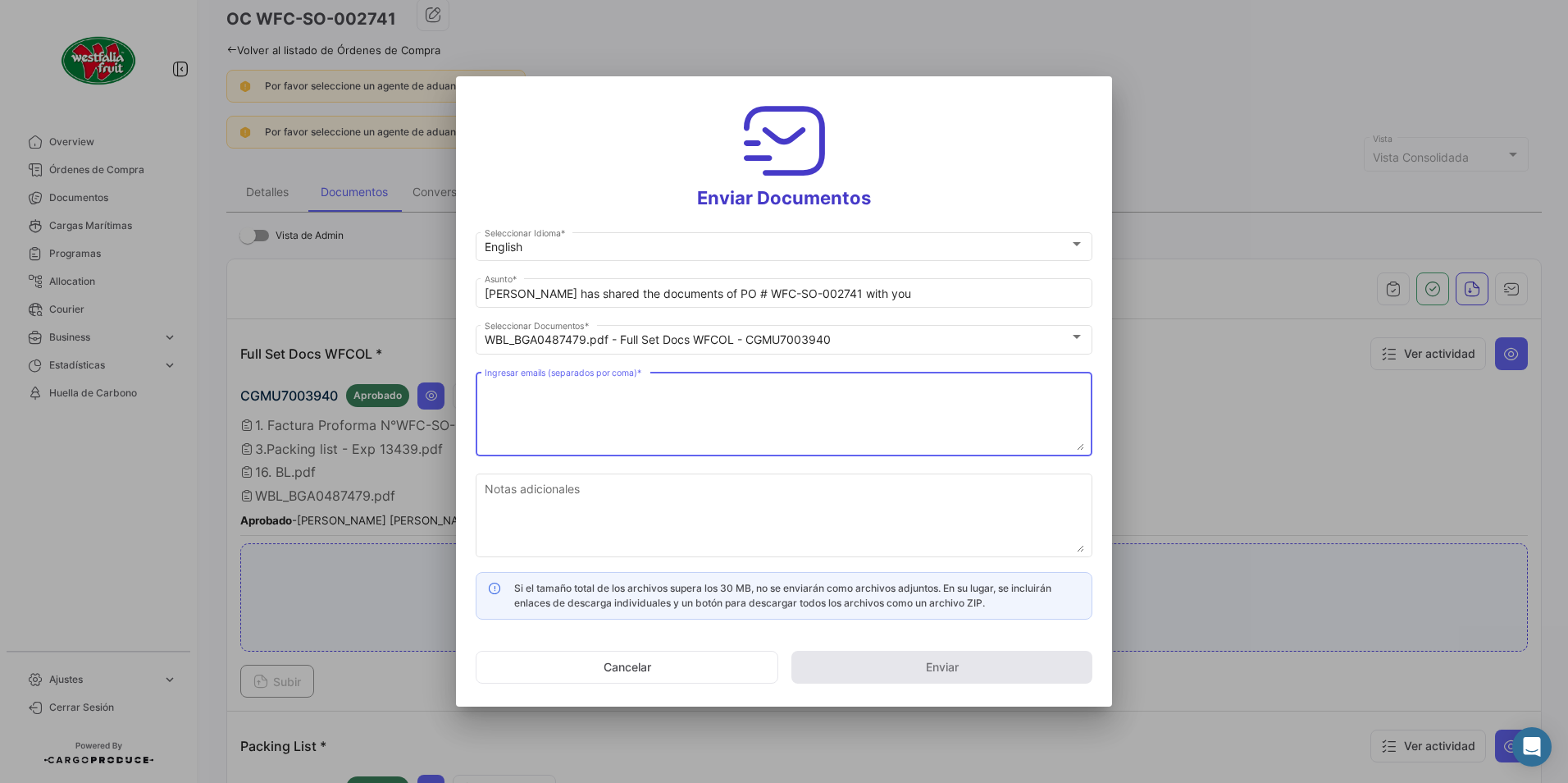
click at [527, 409] on textarea "Ingresar emails (separados por coma) *" at bounding box center [784, 414] width 600 height 73
paste textarea "[DOMAIN_NAME][EMAIL_ADDRESS][DOMAIN_NAME]"
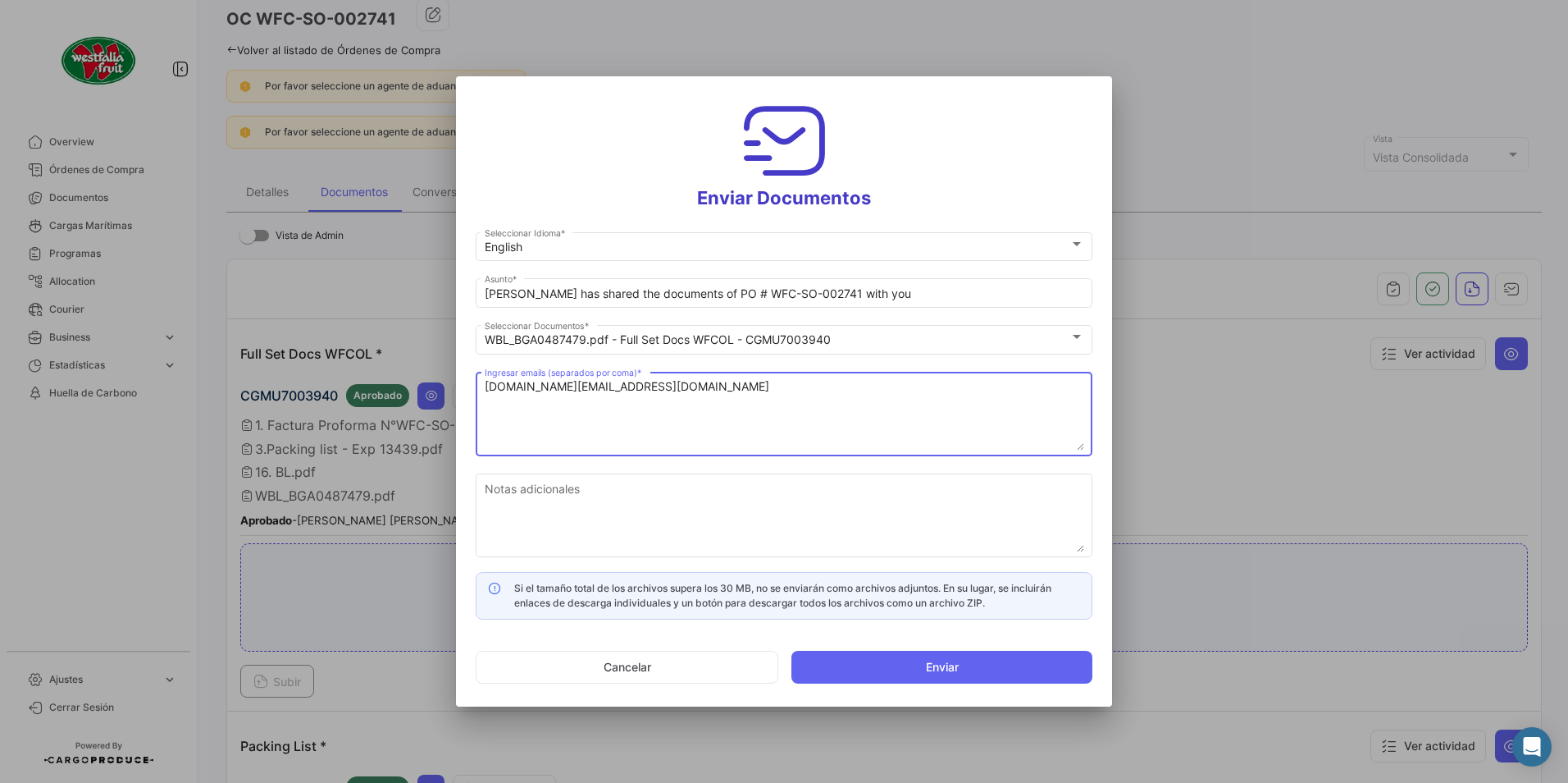
type textarea "[DOMAIN_NAME][EMAIL_ADDRESS][DOMAIN_NAME]"
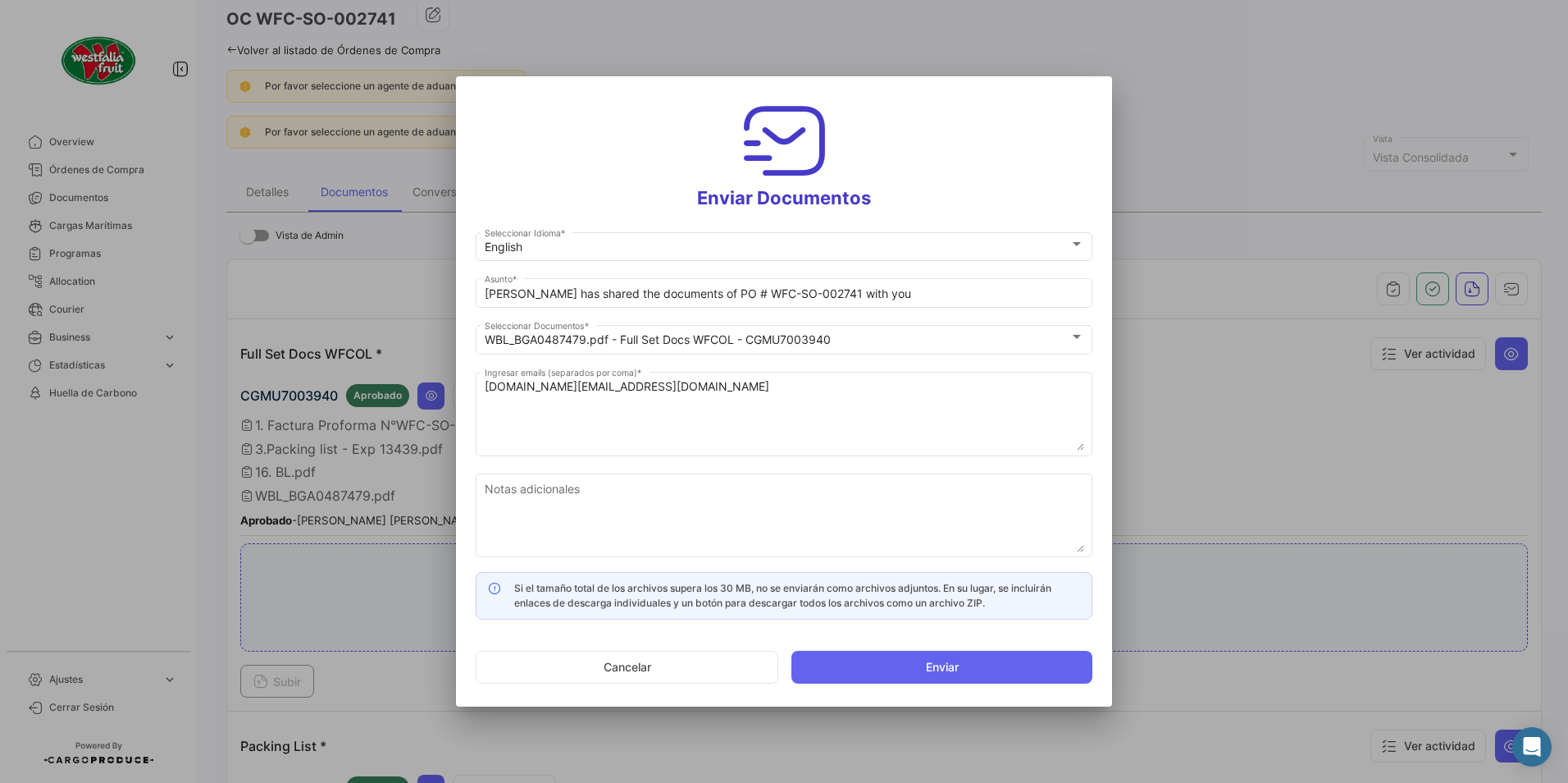
click at [845, 635] on form "English Seleccionar Idioma * [PERSON_NAME] has shared the documents of PO # WFC…" at bounding box center [784, 462] width 617 height 466
click at [858, 658] on button "Enviar" at bounding box center [942, 666] width 301 height 33
